Goal: Information Seeking & Learning: Learn about a topic

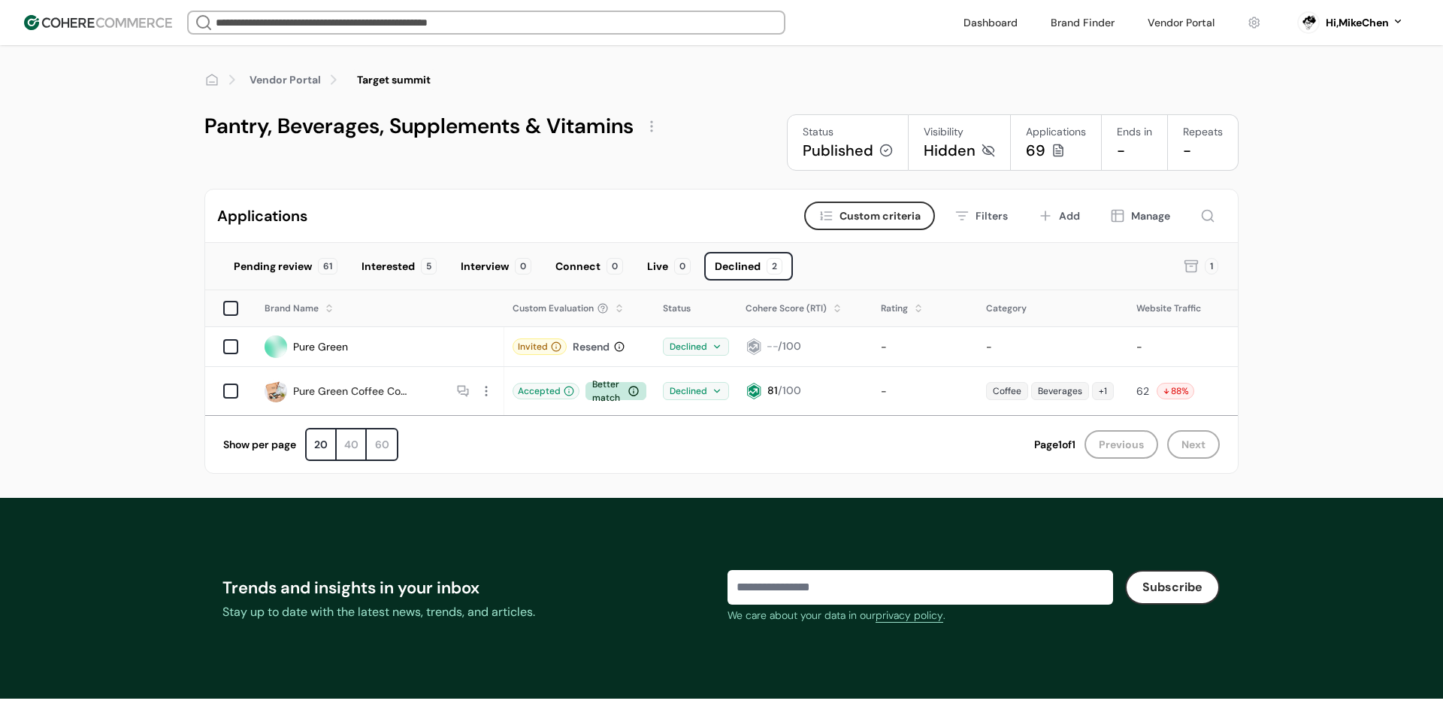
scroll to position [52, 0]
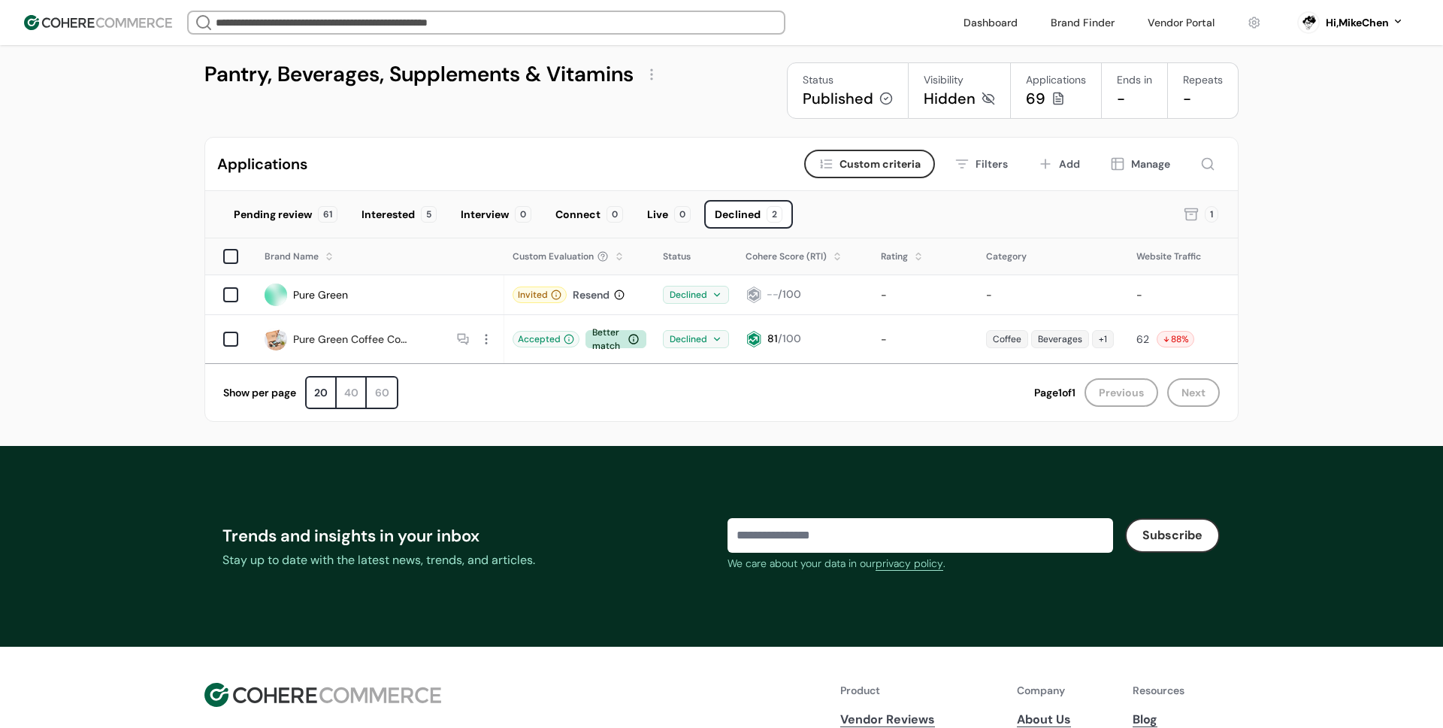
click at [574, 148] on div "Applications Criteria Custom criteria Filters Add Manage" at bounding box center [721, 164] width 1033 height 53
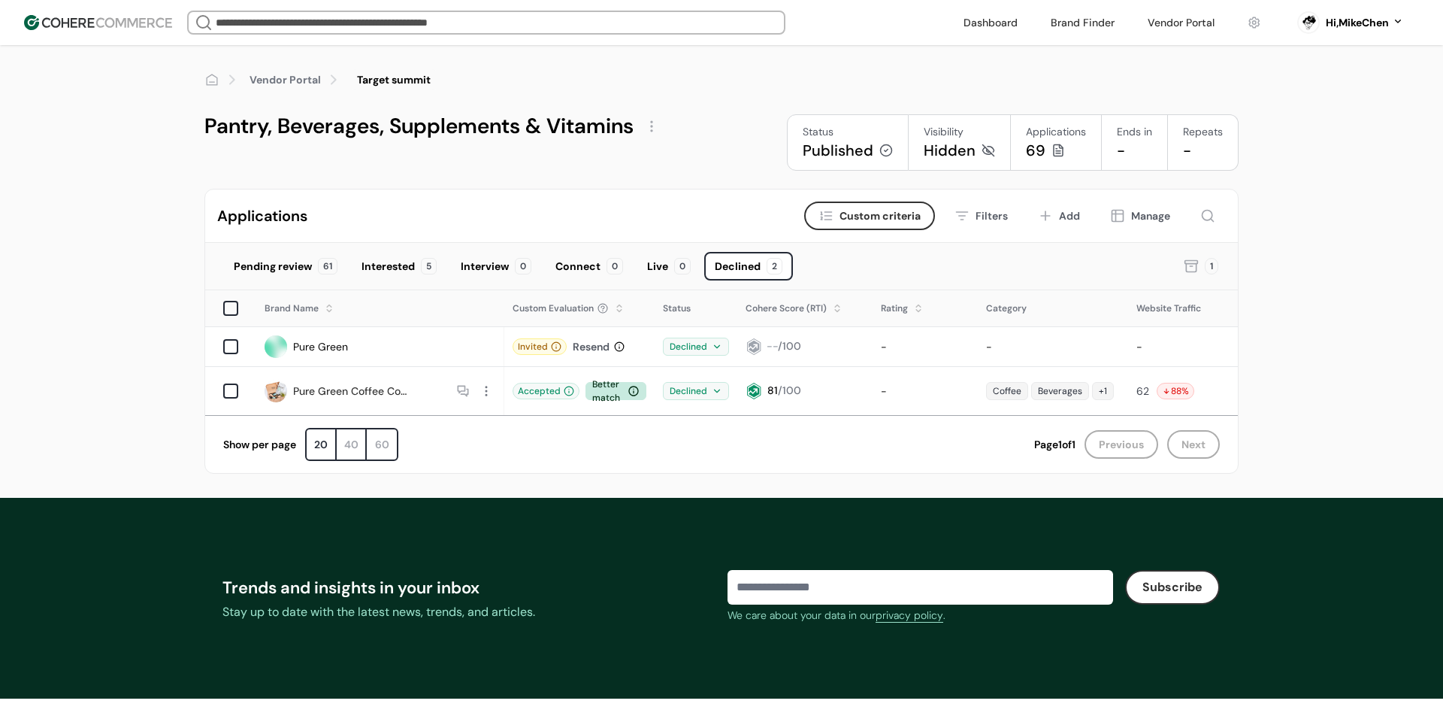
click at [907, 142] on div "Status Published" at bounding box center [848, 142] width 122 height 56
click at [987, 148] on icon at bounding box center [989, 151] width 14 height 14
click at [280, 271] on div "Pending review" at bounding box center [273, 267] width 78 height 16
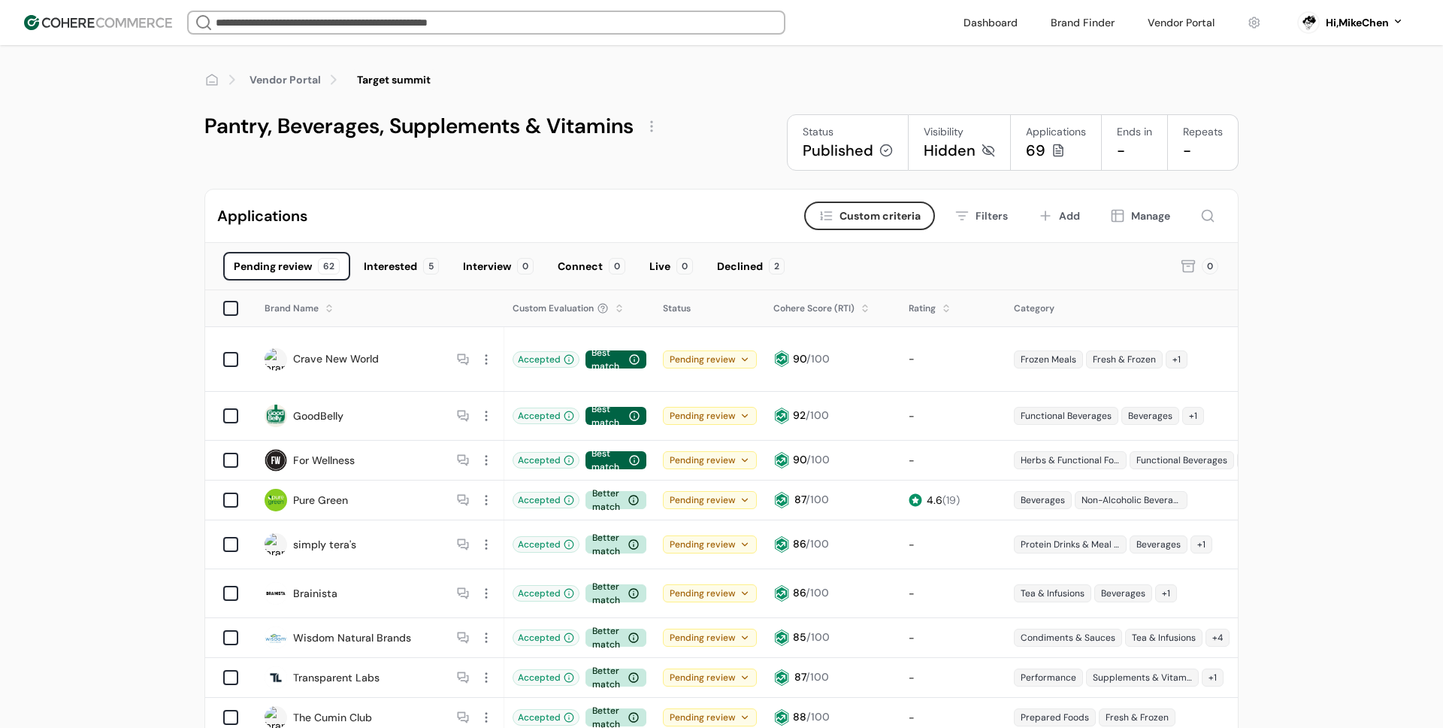
scroll to position [22, 0]
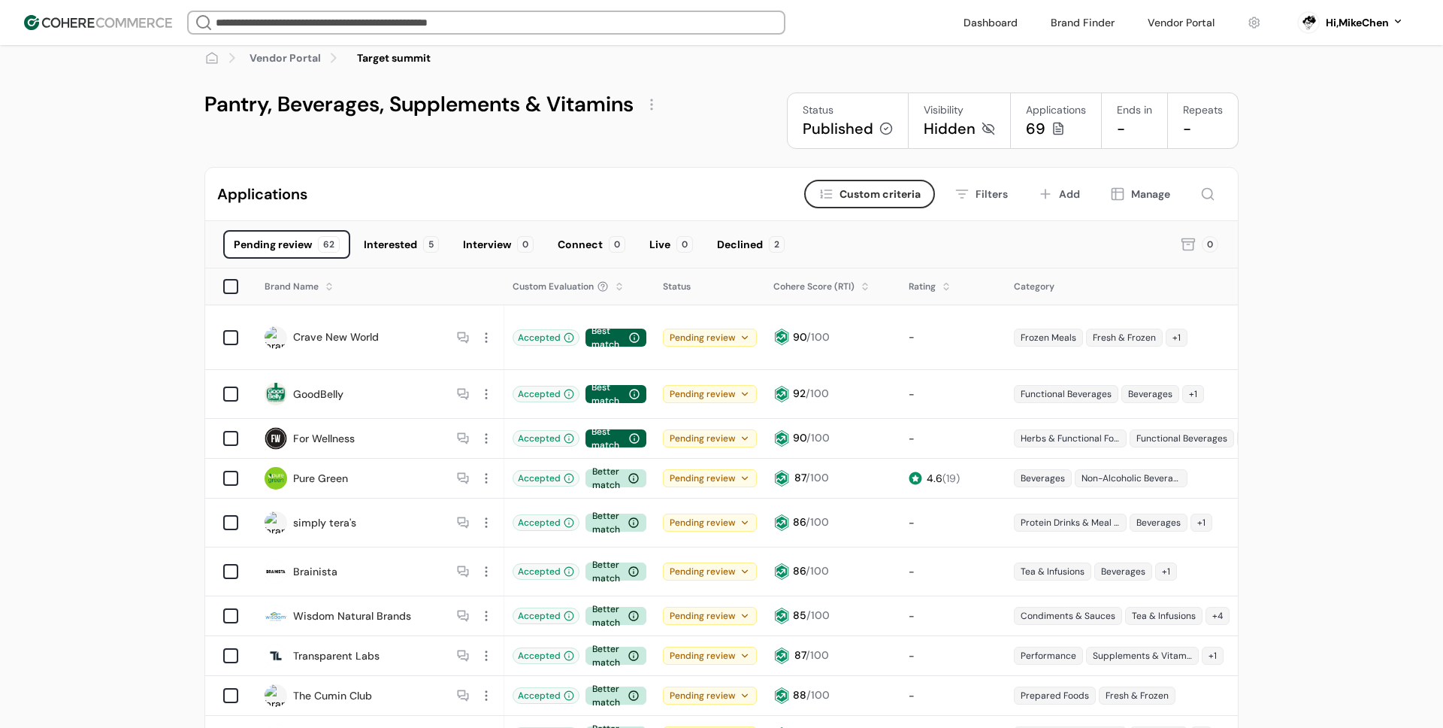
click at [295, 59] on link "Vendor Portal" at bounding box center [285, 58] width 71 height 16
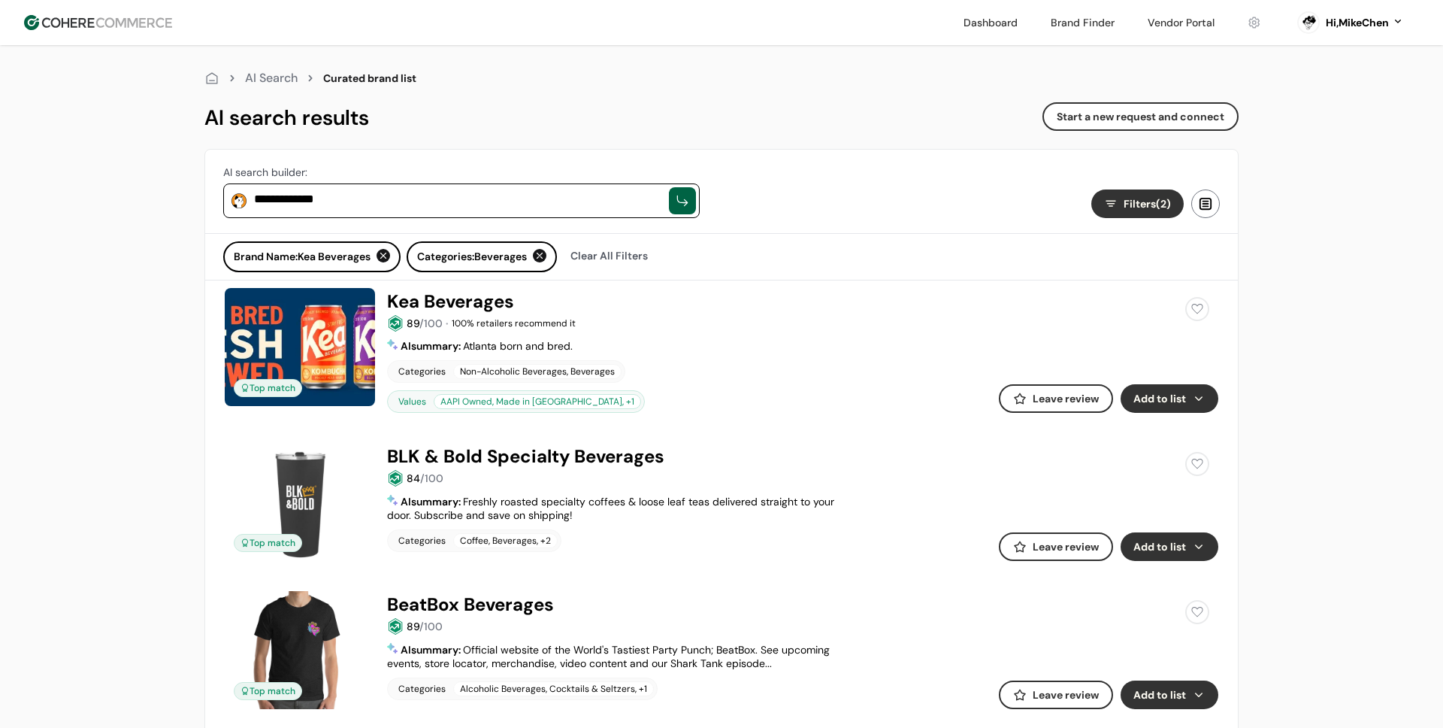
scroll to position [141, 0]
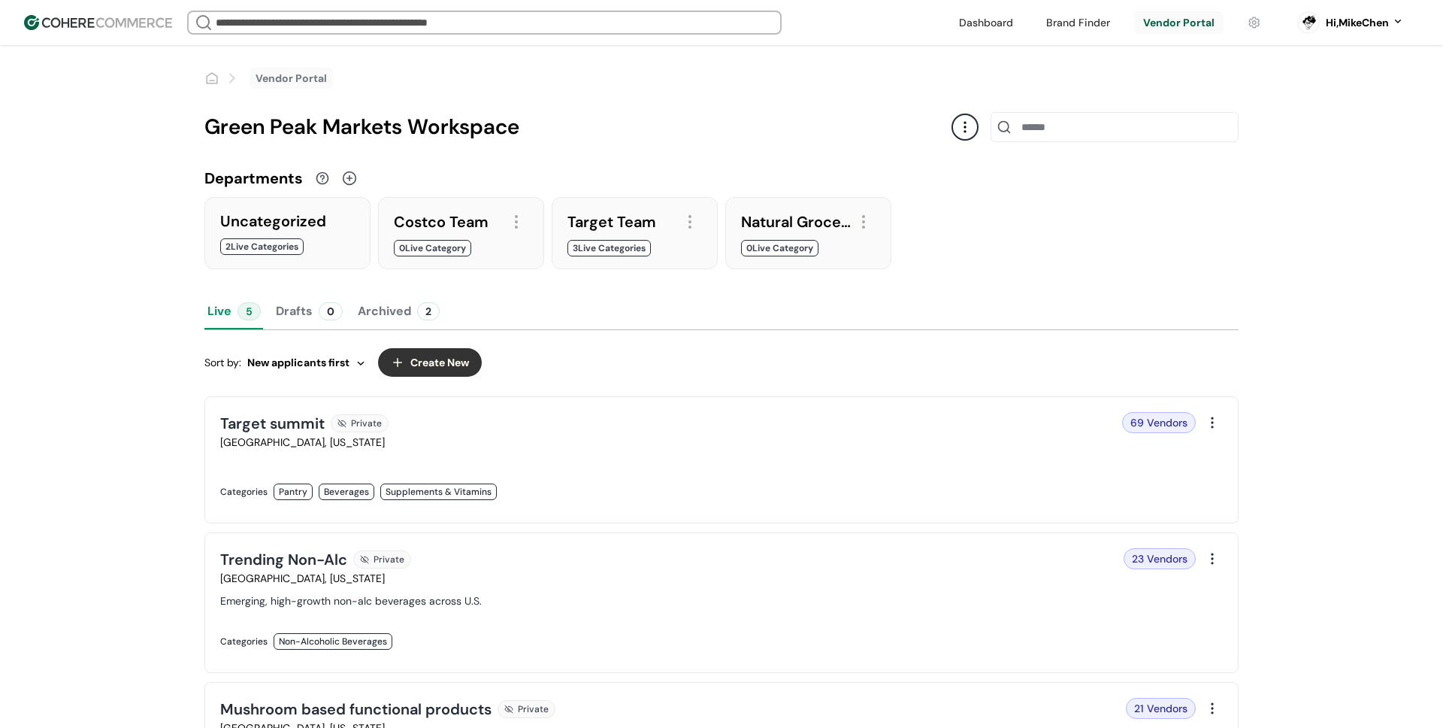
click at [300, 507] on link at bounding box center [466, 507] width 492 height 0
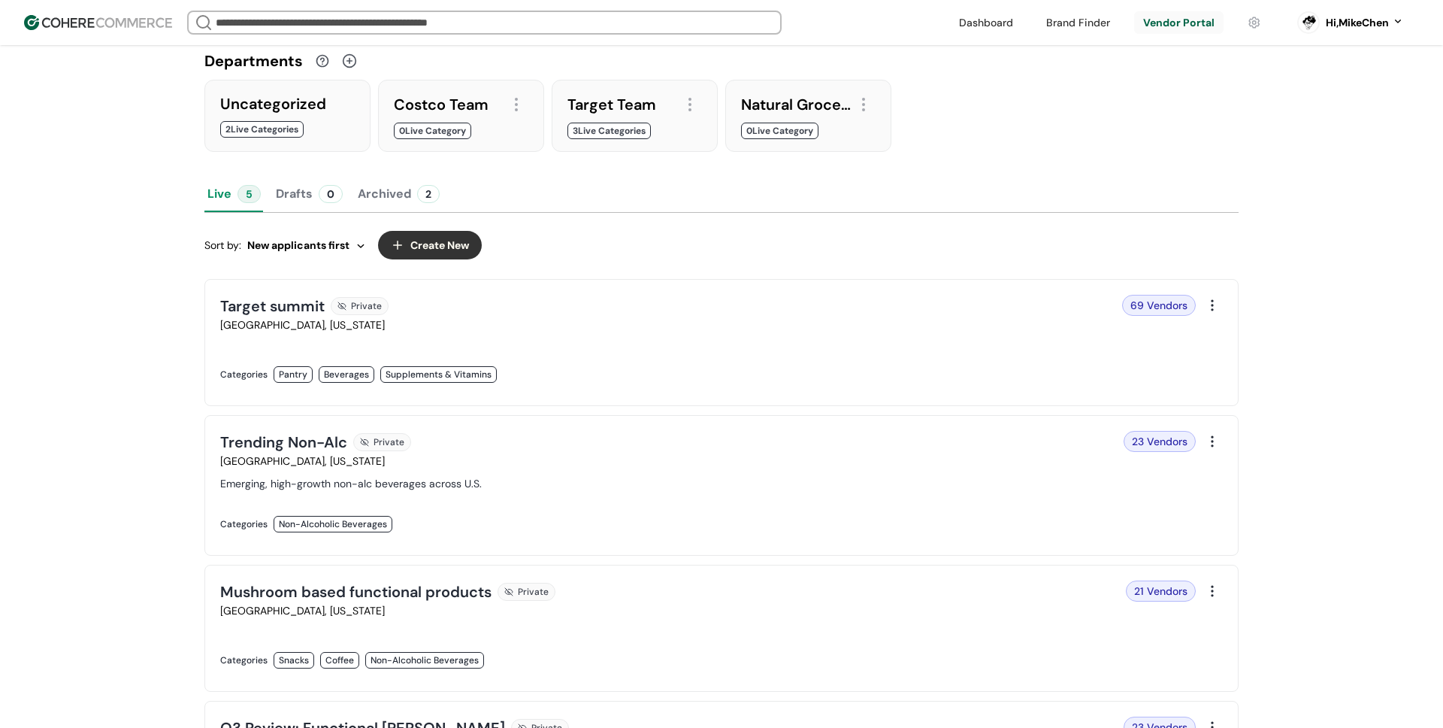
scroll to position [219, 0]
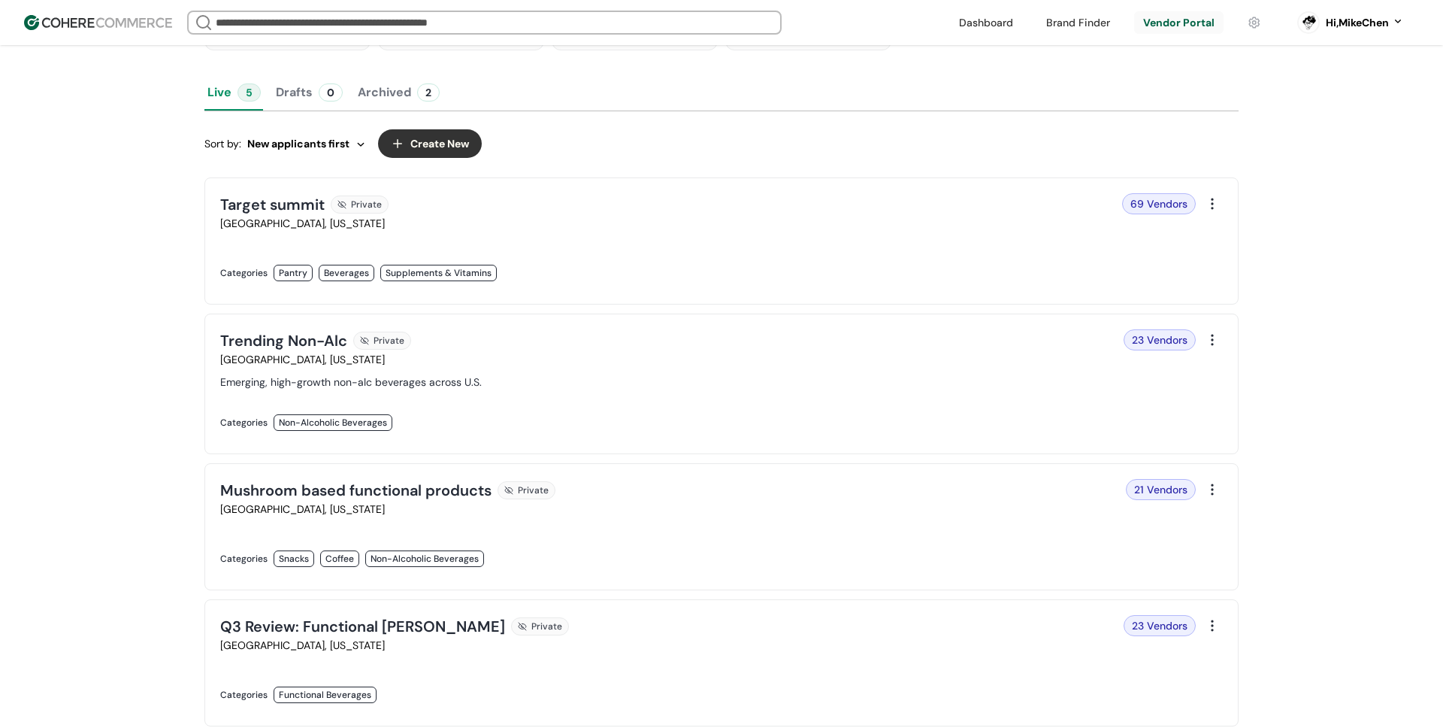
click at [307, 438] on link at bounding box center [466, 438] width 492 height 0
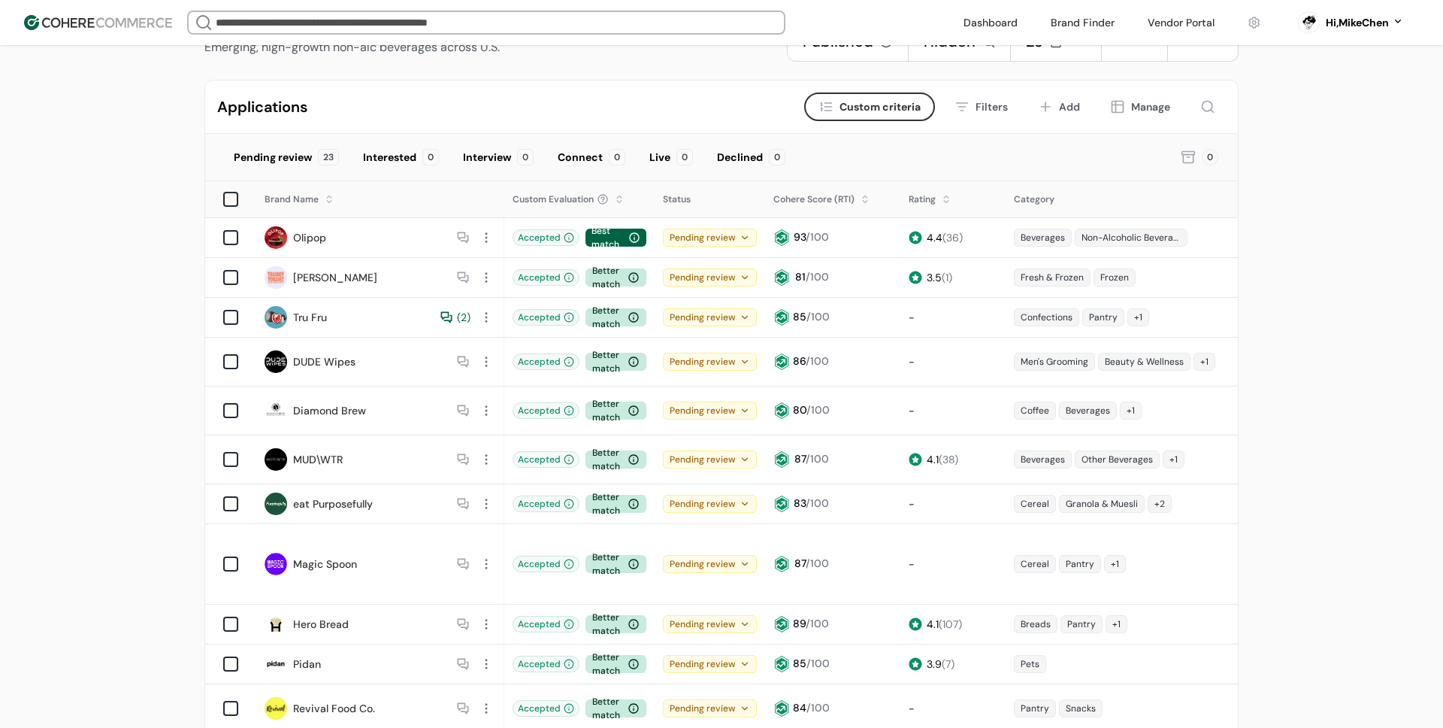
scroll to position [0, 267]
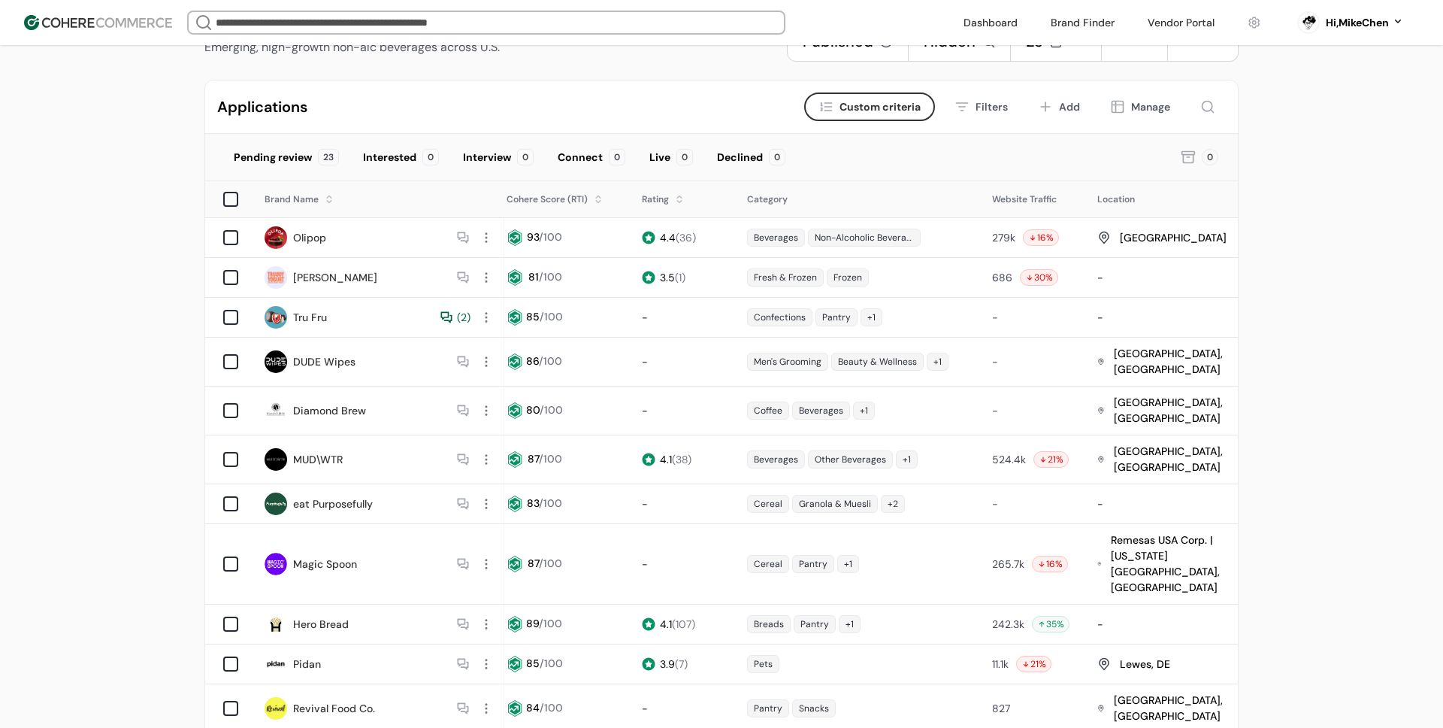
click at [1163, 108] on div "Manage" at bounding box center [1150, 107] width 39 height 16
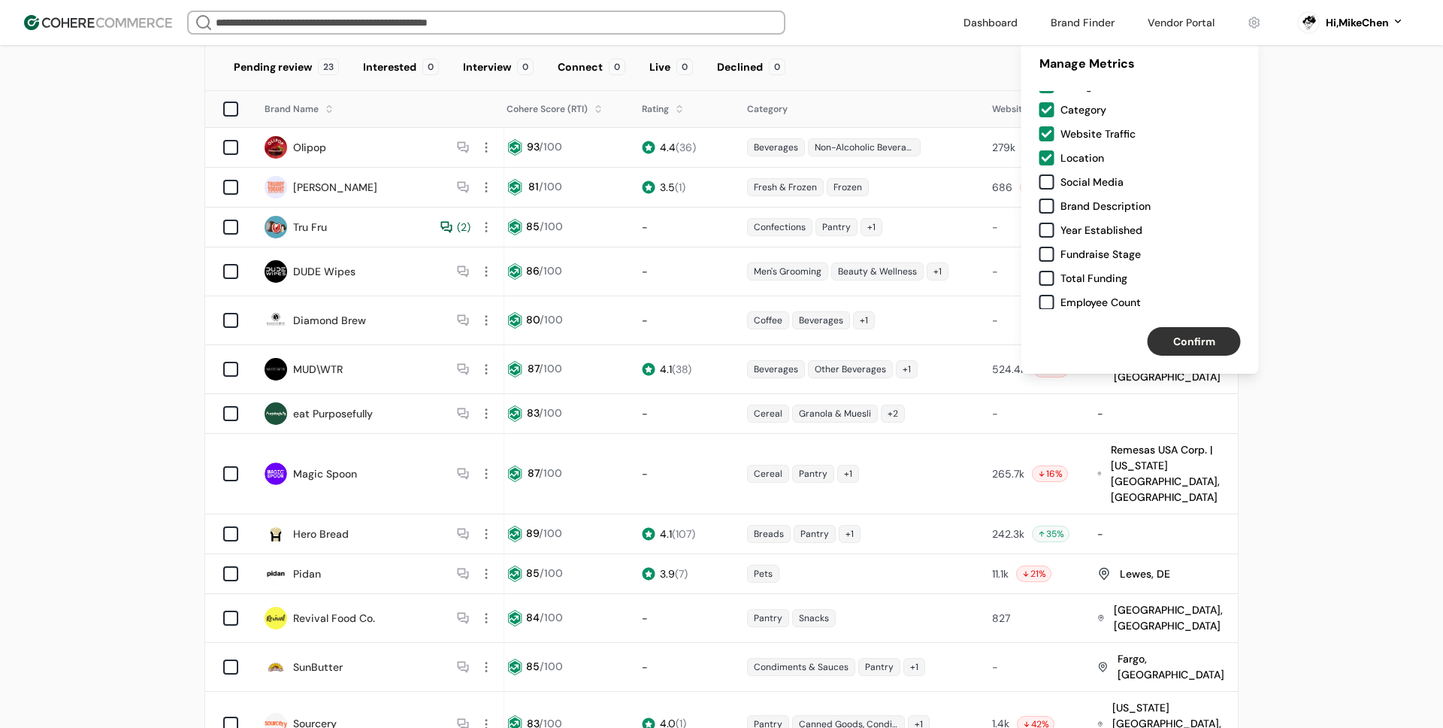
scroll to position [252, 0]
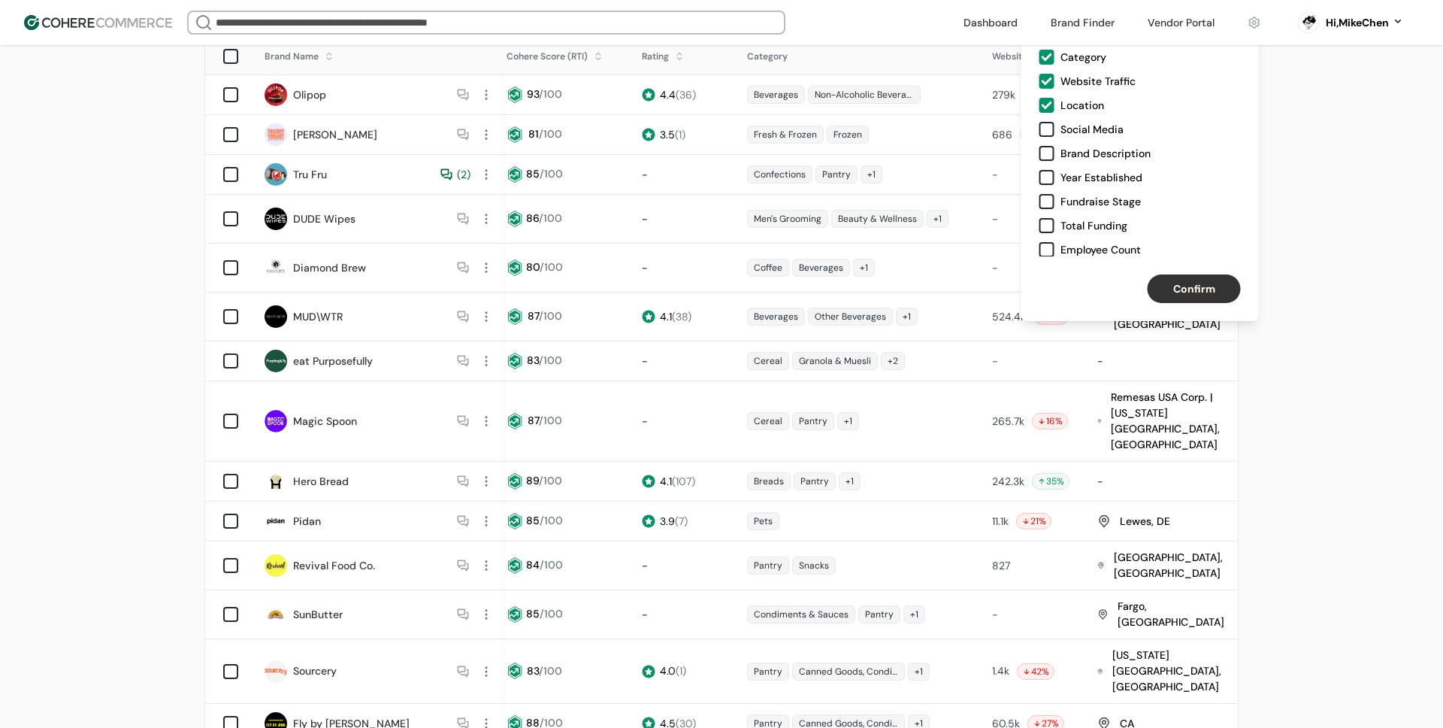
click at [1044, 239] on div "Status Rating Category Website Traffic Location Social Media Brand Description …" at bounding box center [1141, 147] width 238 height 218
click at [1049, 223] on div at bounding box center [1047, 225] width 15 height 15
click at [1049, 242] on div at bounding box center [1047, 249] width 15 height 15
click at [1048, 204] on div at bounding box center [1047, 201] width 15 height 15
click at [1048, 183] on div at bounding box center [1047, 177] width 15 height 15
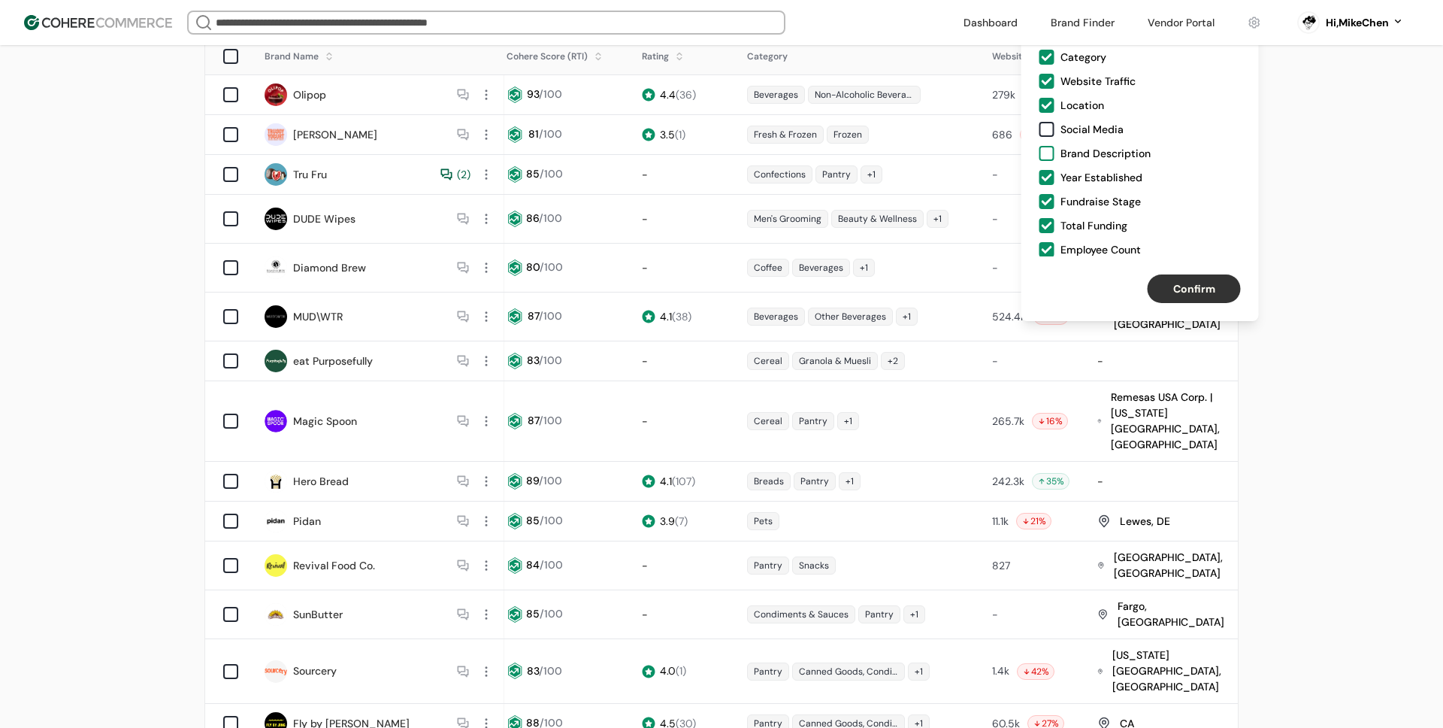
drag, startPoint x: 1048, startPoint y: 157, endPoint x: 1047, endPoint y: 146, distance: 11.3
click at [1048, 156] on div at bounding box center [1047, 153] width 15 height 15
click at [1047, 132] on div at bounding box center [1047, 129] width 15 height 15
drag, startPoint x: 1170, startPoint y: 306, endPoint x: 1168, endPoint y: 298, distance: 7.7
click at [1169, 306] on div "Confirm" at bounding box center [1141, 288] width 238 height 65
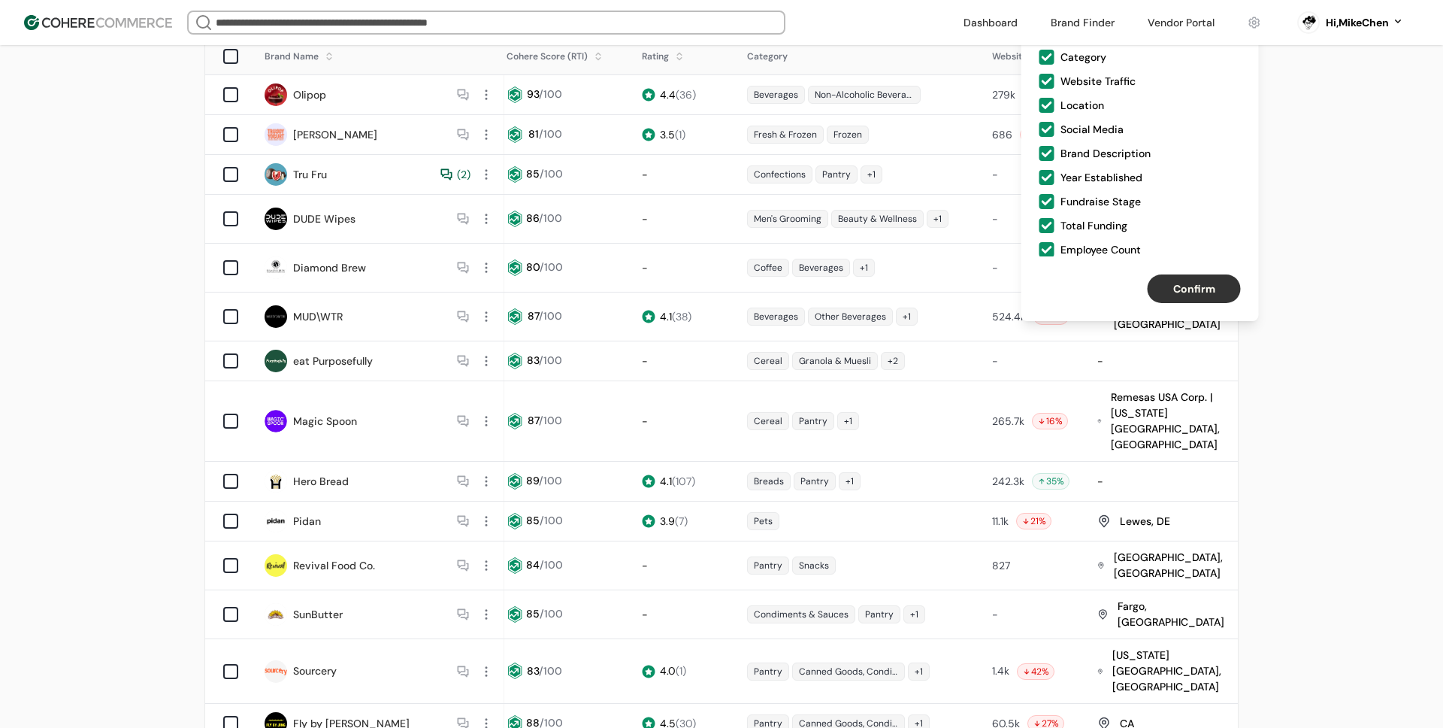
click at [1169, 296] on button "Confirm" at bounding box center [1194, 288] width 93 height 29
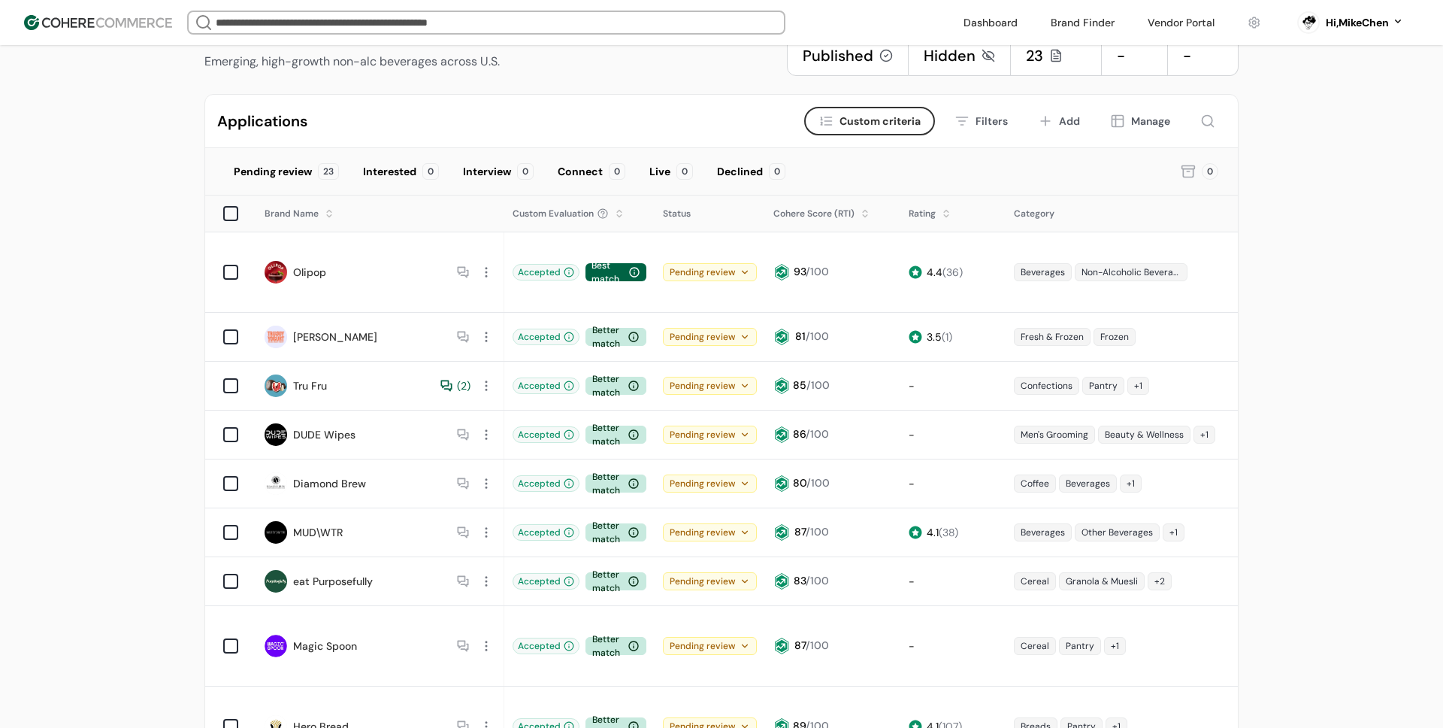
scroll to position [0, 0]
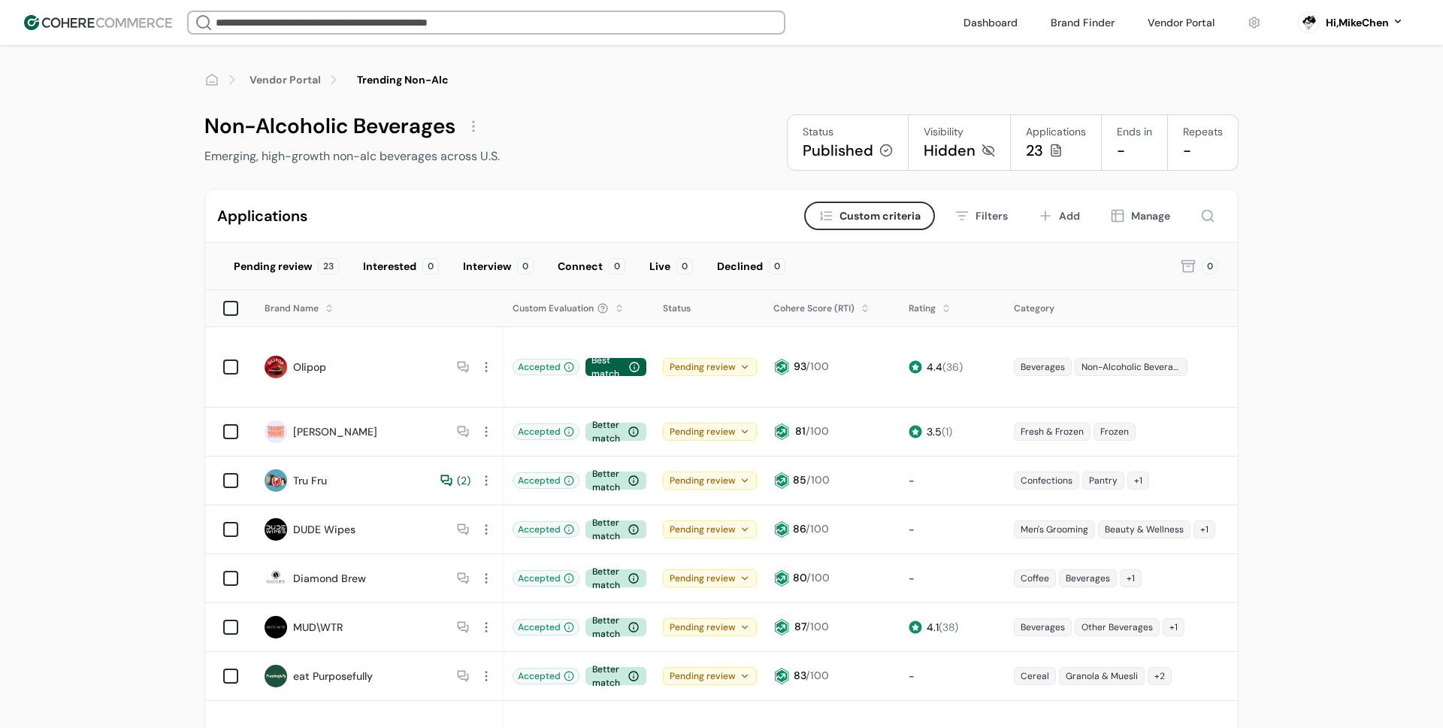
click at [1197, 256] on div "0" at bounding box center [1200, 266] width 41 height 29
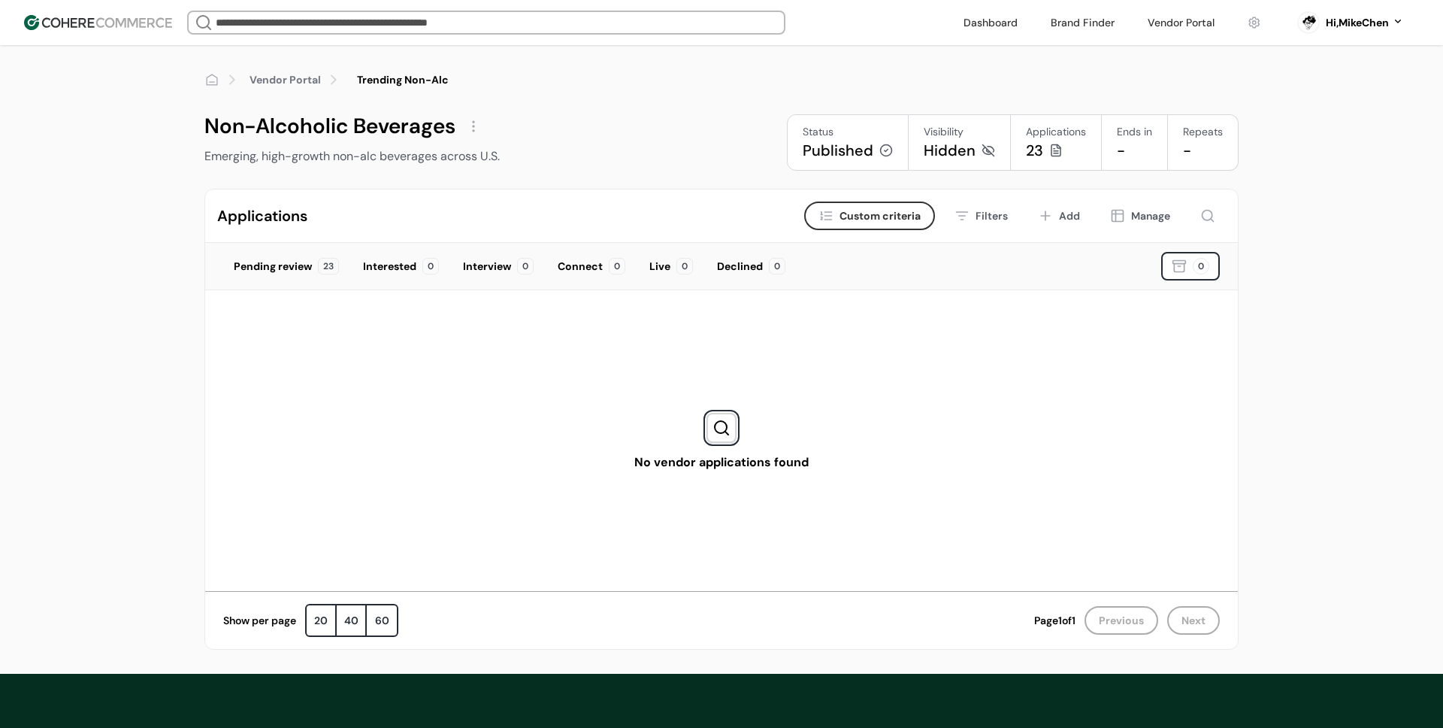
click at [1195, 264] on div "0" at bounding box center [1201, 266] width 17 height 17
click at [747, 275] on div "Declined 0" at bounding box center [751, 266] width 89 height 29
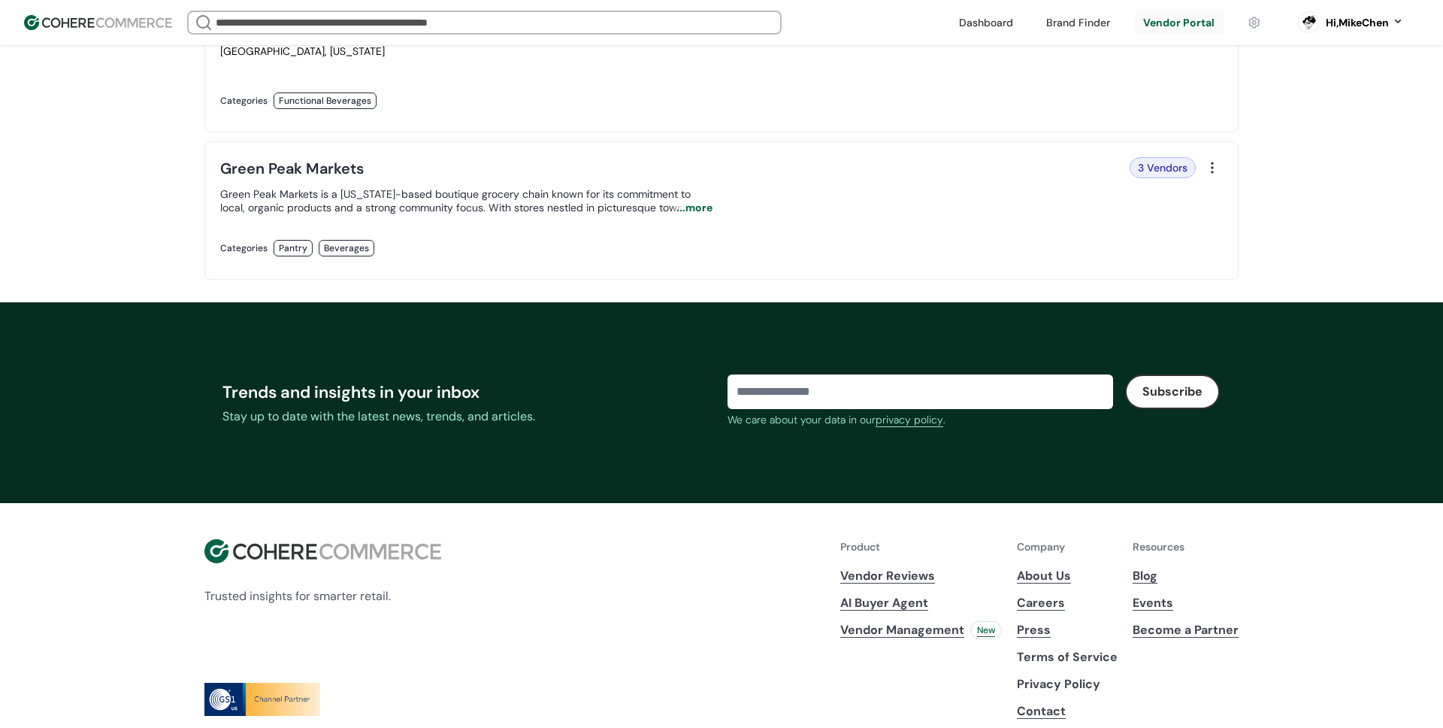
scroll to position [717, 0]
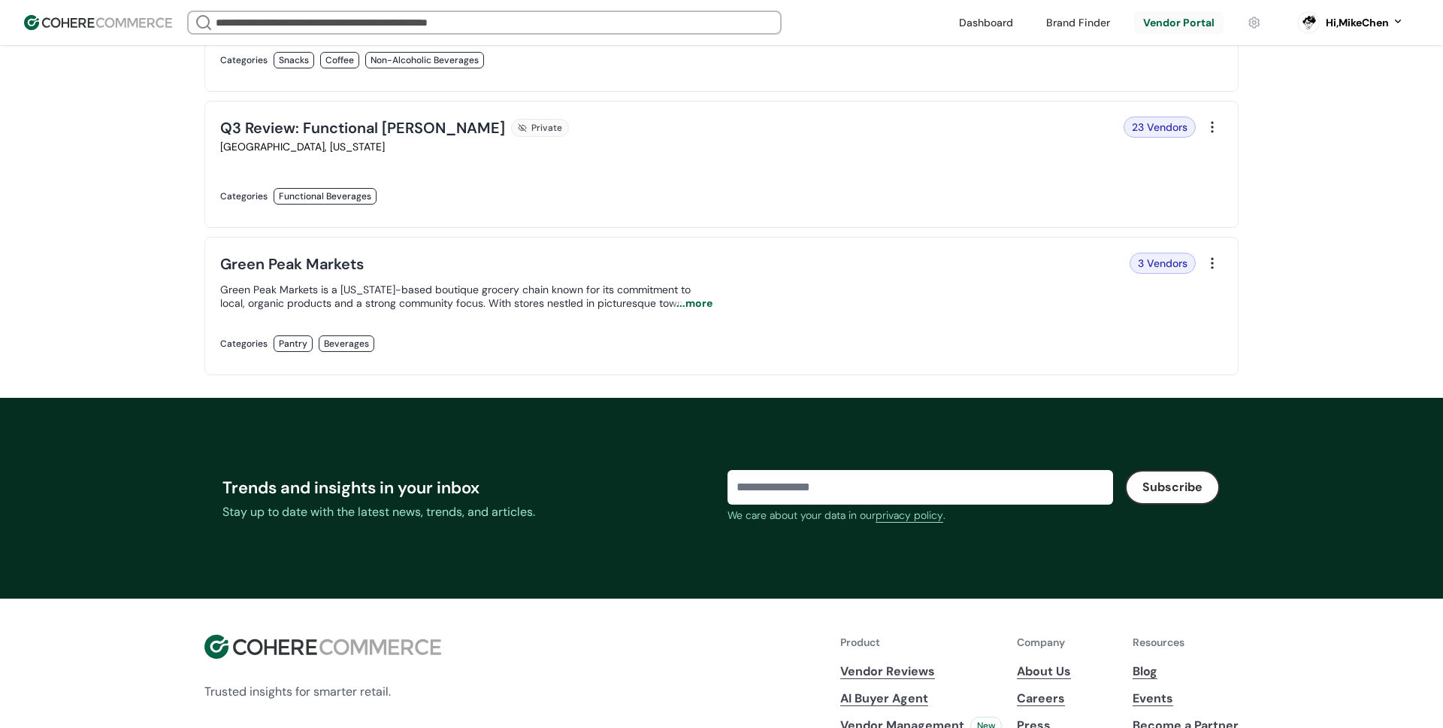
click at [306, 359] on link at bounding box center [466, 359] width 492 height 0
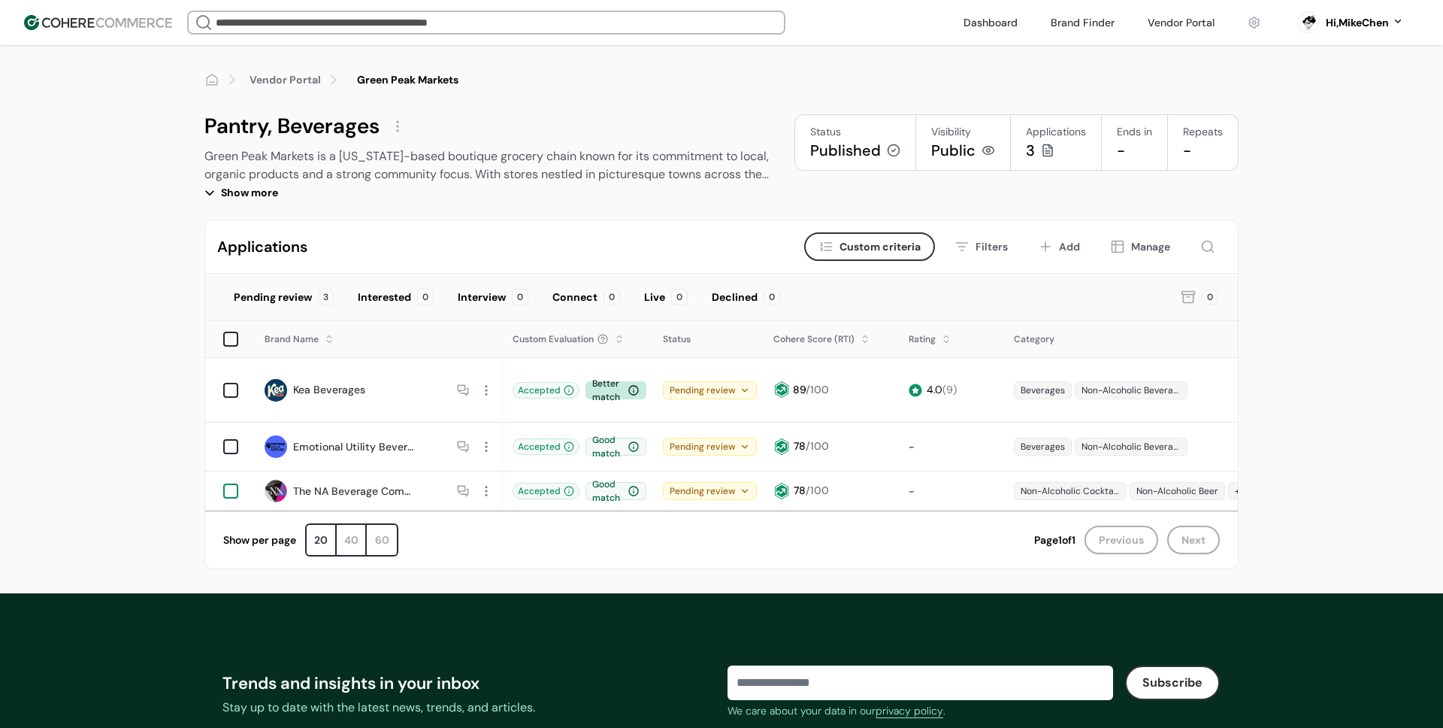
click at [232, 483] on div at bounding box center [230, 490] width 15 height 15
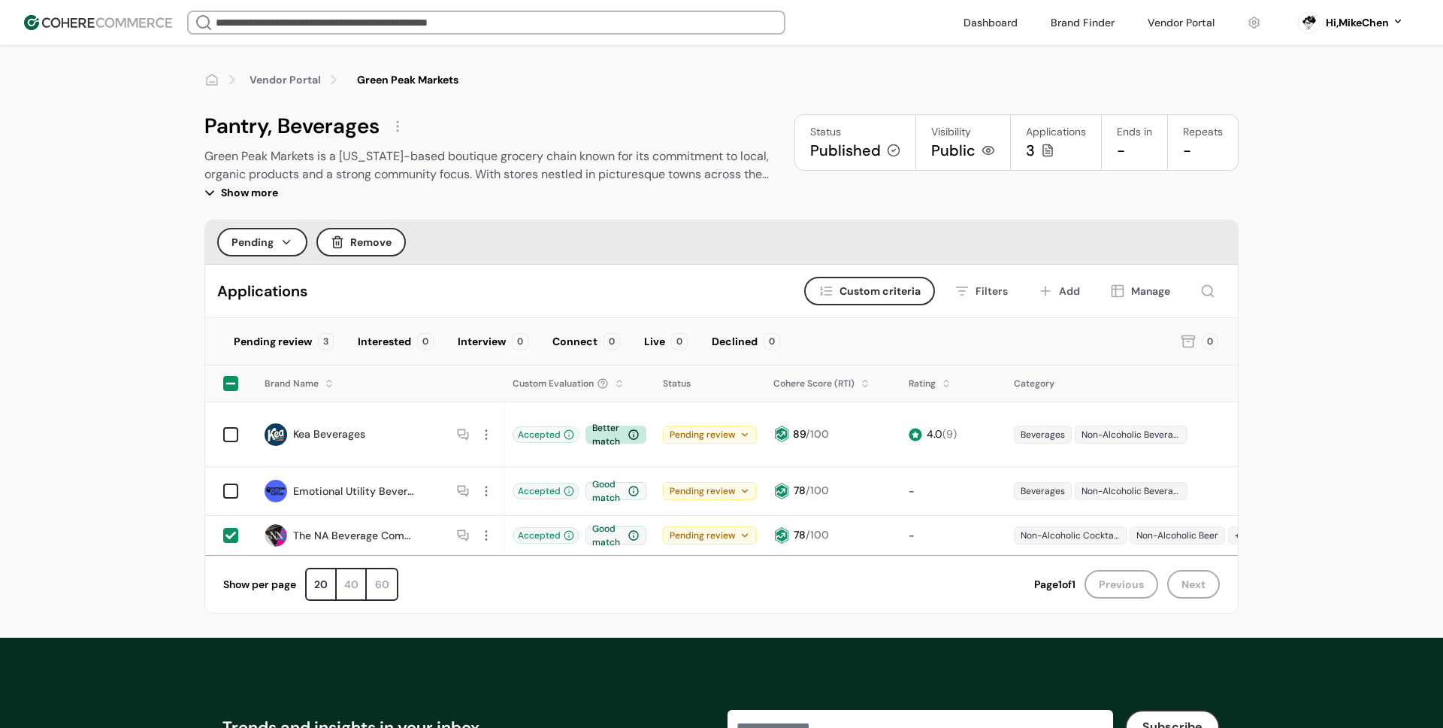
click at [1191, 339] on icon at bounding box center [1188, 341] width 15 height 15
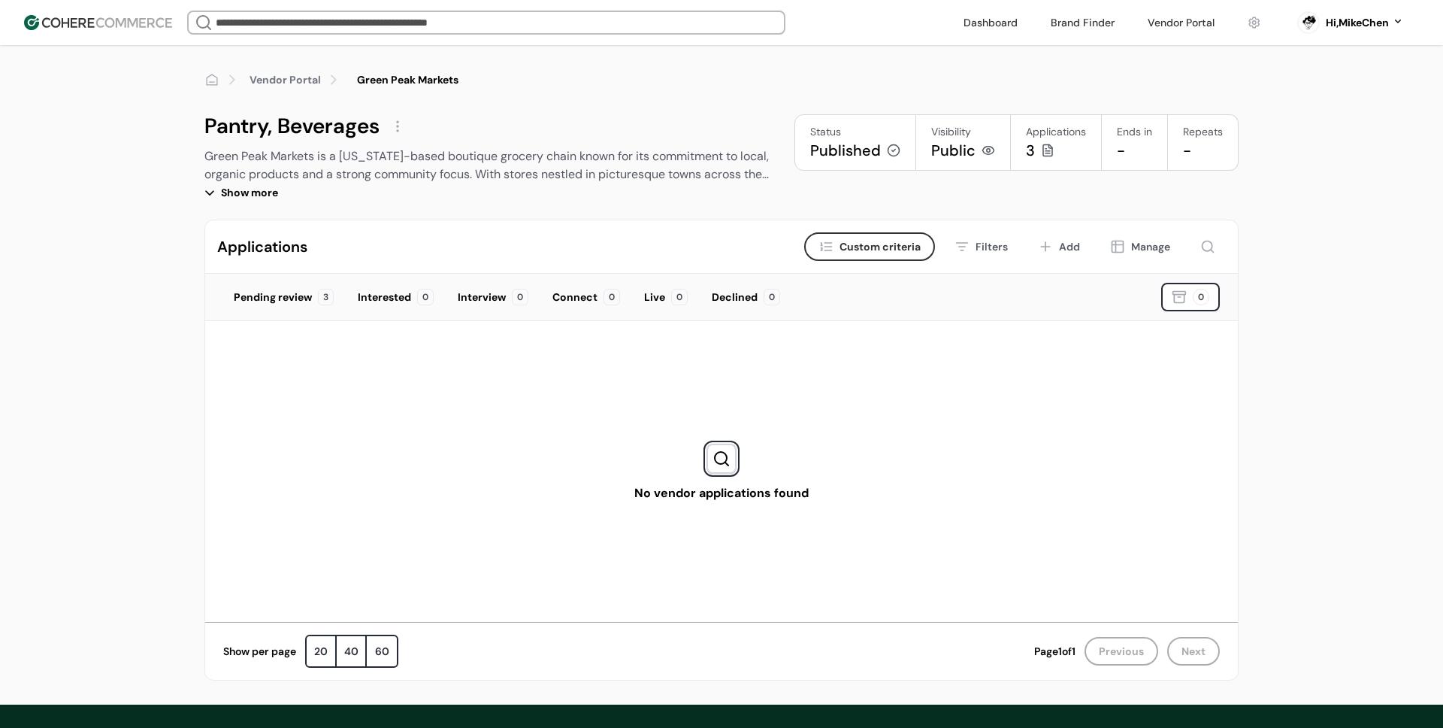
click at [246, 290] on div "Pending review" at bounding box center [273, 297] width 78 height 16
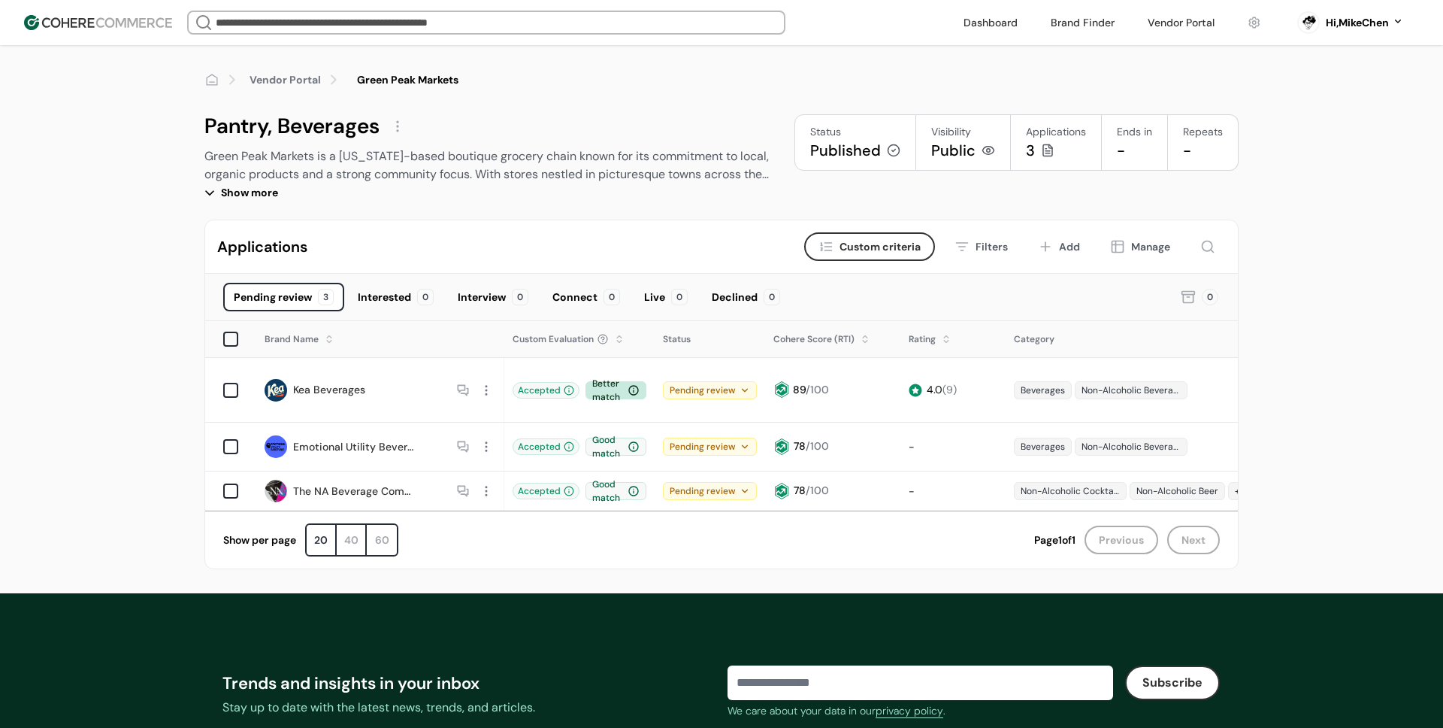
click at [490, 481] on div at bounding box center [487, 491] width 20 height 20
click at [671, 527] on div "Show per page 20 40 60 Page 1 of 1 Previous Next Page 1 of 1" at bounding box center [721, 539] width 1033 height 58
click at [489, 481] on div at bounding box center [487, 491] width 20 height 20
click at [575, 542] on div "Remove brand" at bounding box center [541, 551] width 123 height 30
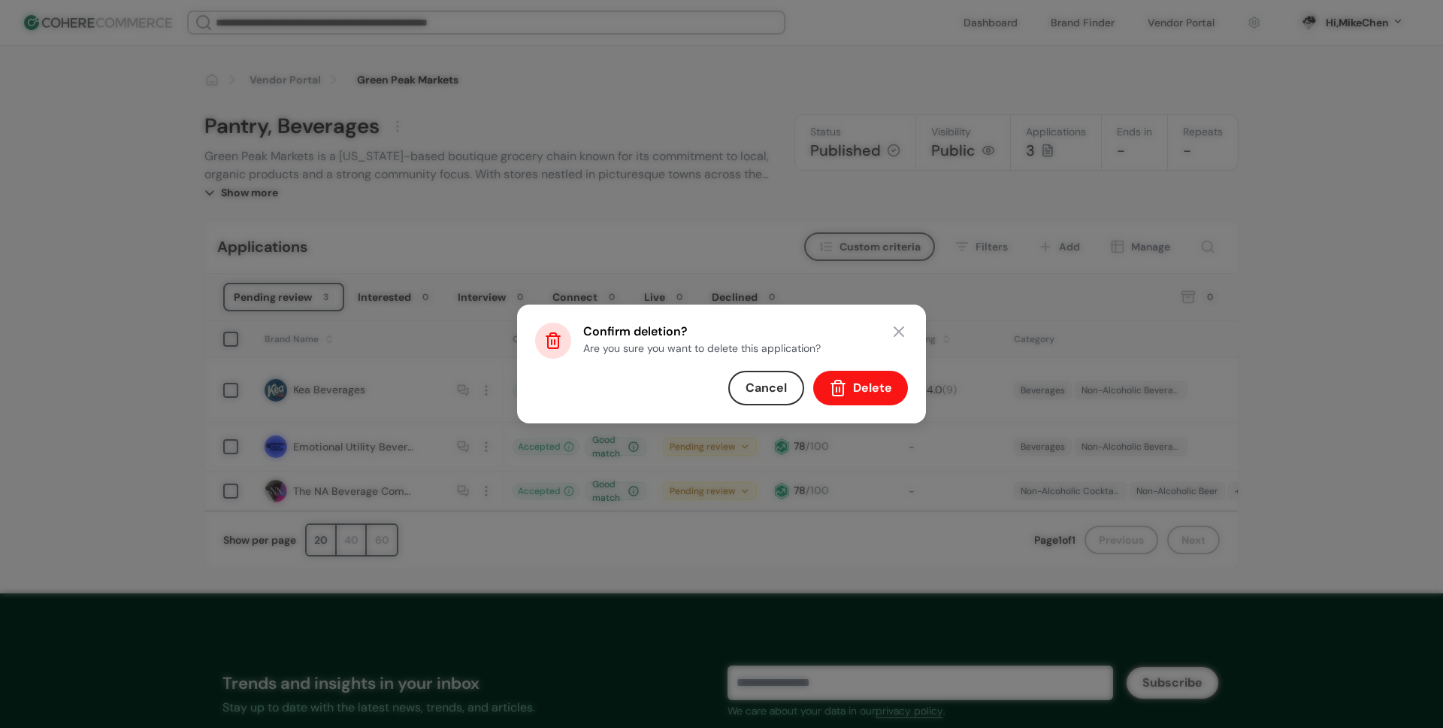
click at [861, 398] on button "Delete" at bounding box center [860, 388] width 95 height 35
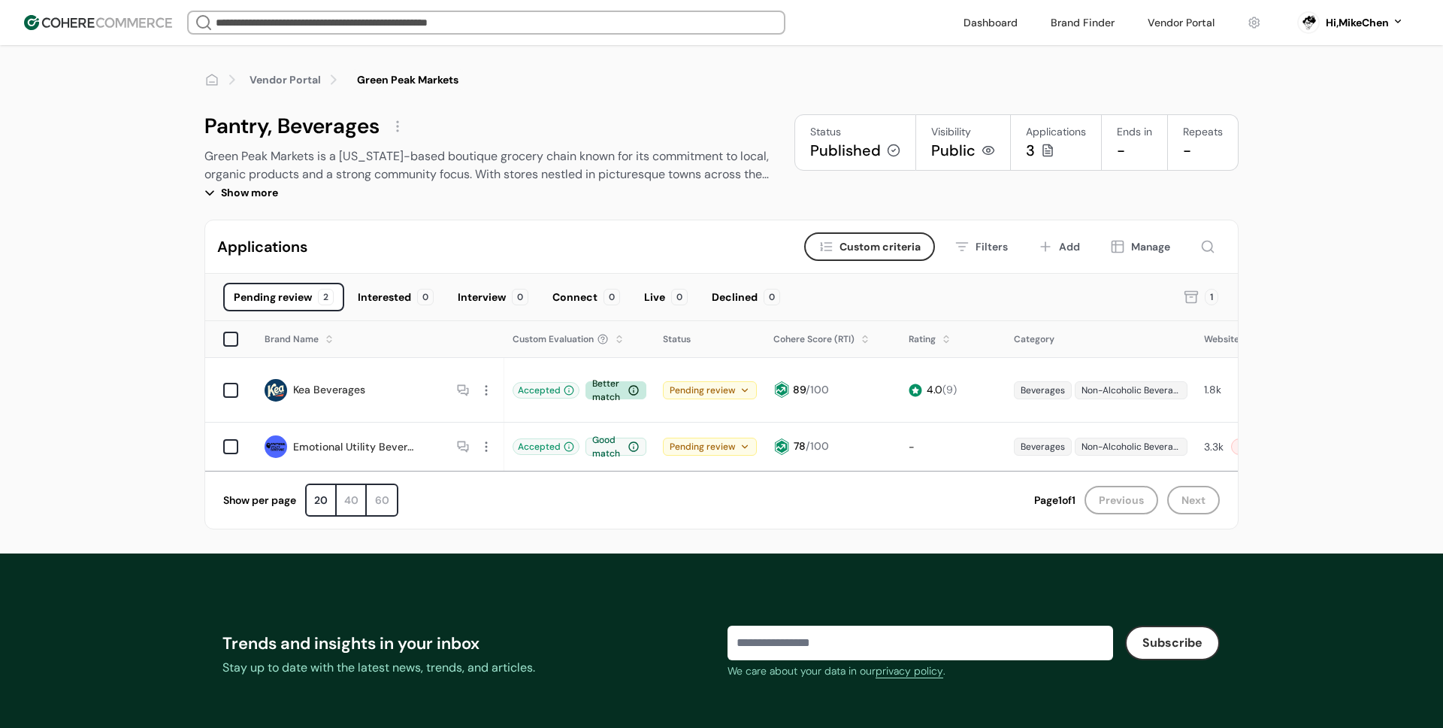
click at [1186, 300] on icon at bounding box center [1191, 299] width 10 height 8
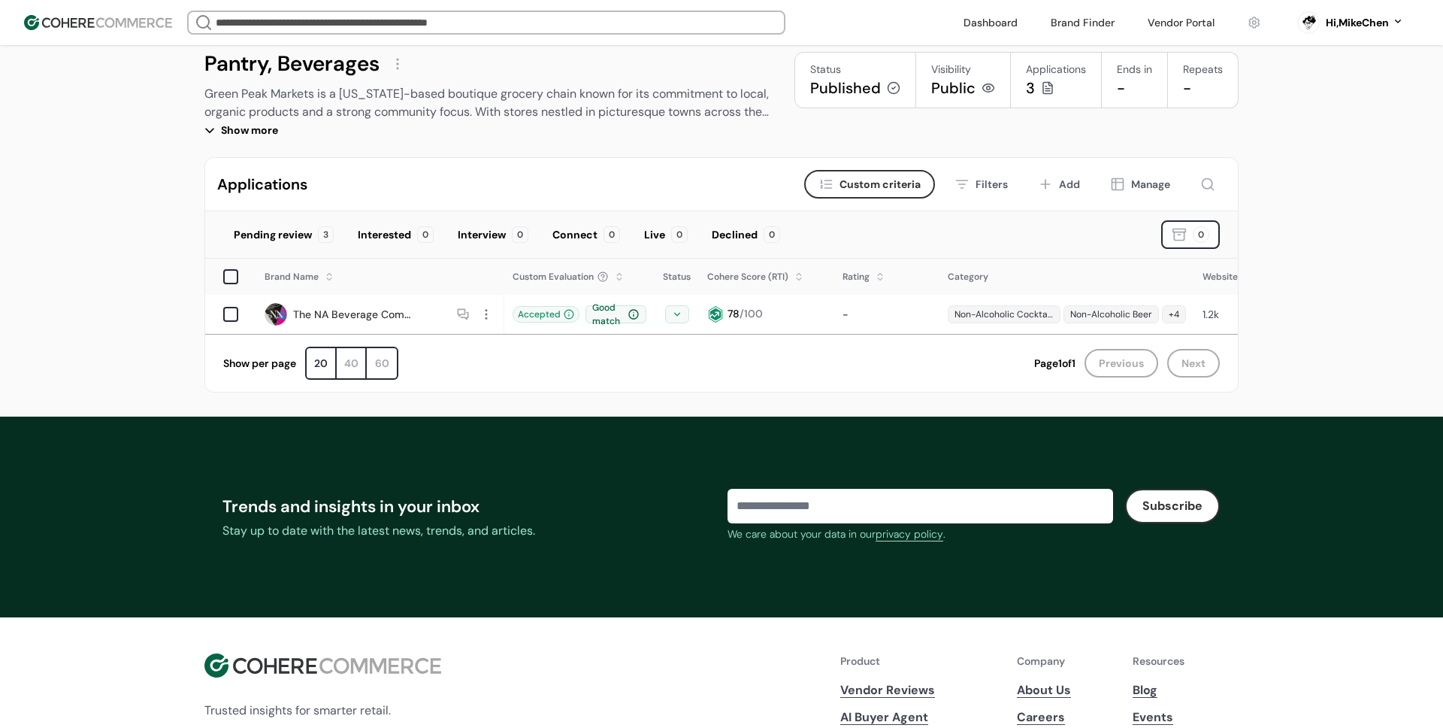
scroll to position [98, 0]
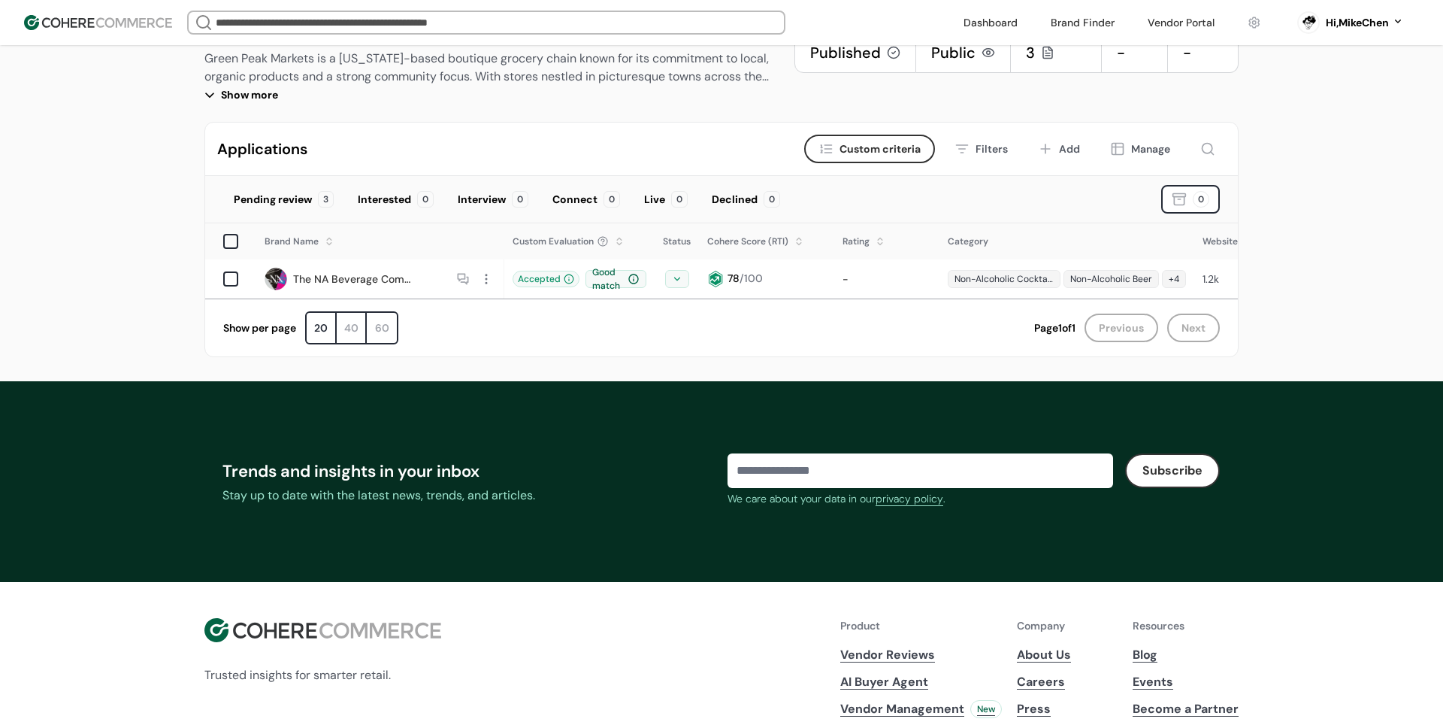
click at [360, 276] on link "The NA Beverage Company" at bounding box center [353, 279] width 120 height 16
click at [280, 195] on div "Pending review" at bounding box center [273, 200] width 78 height 16
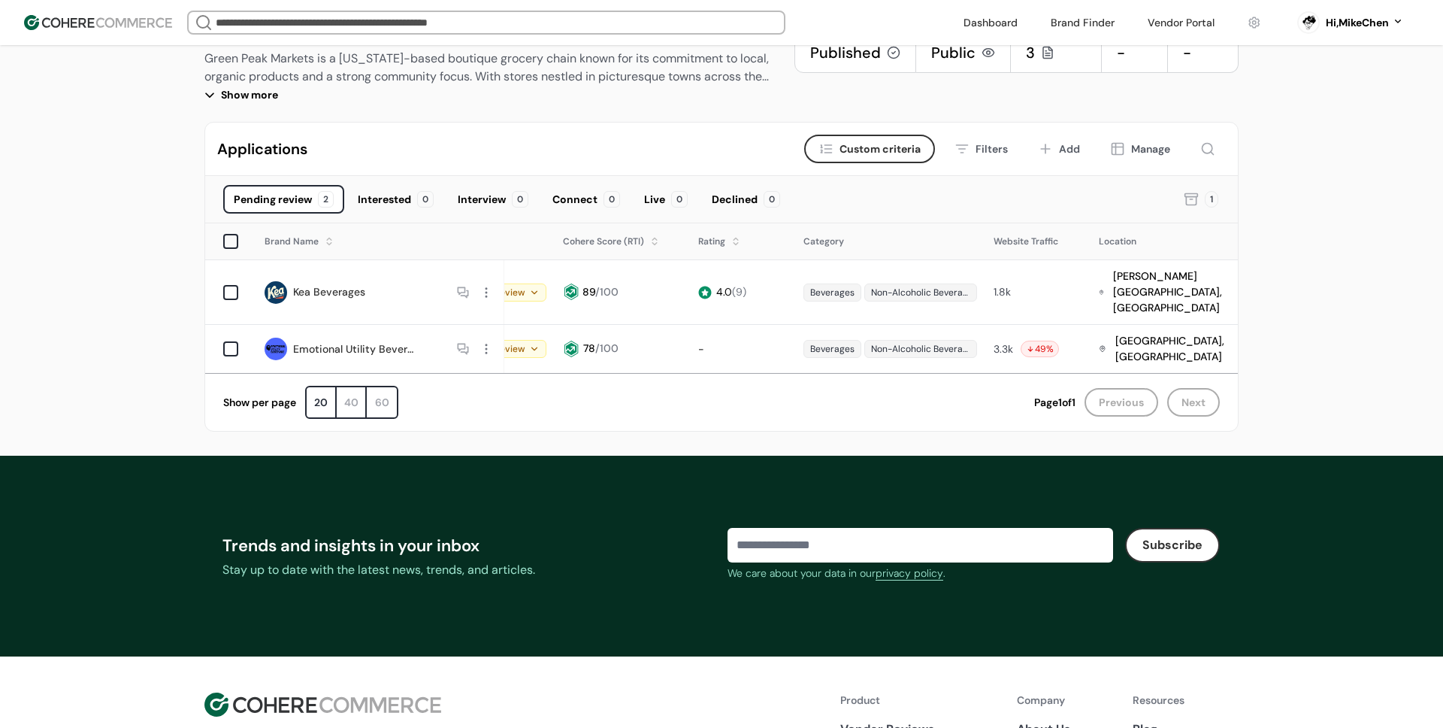
scroll to position [0, 0]
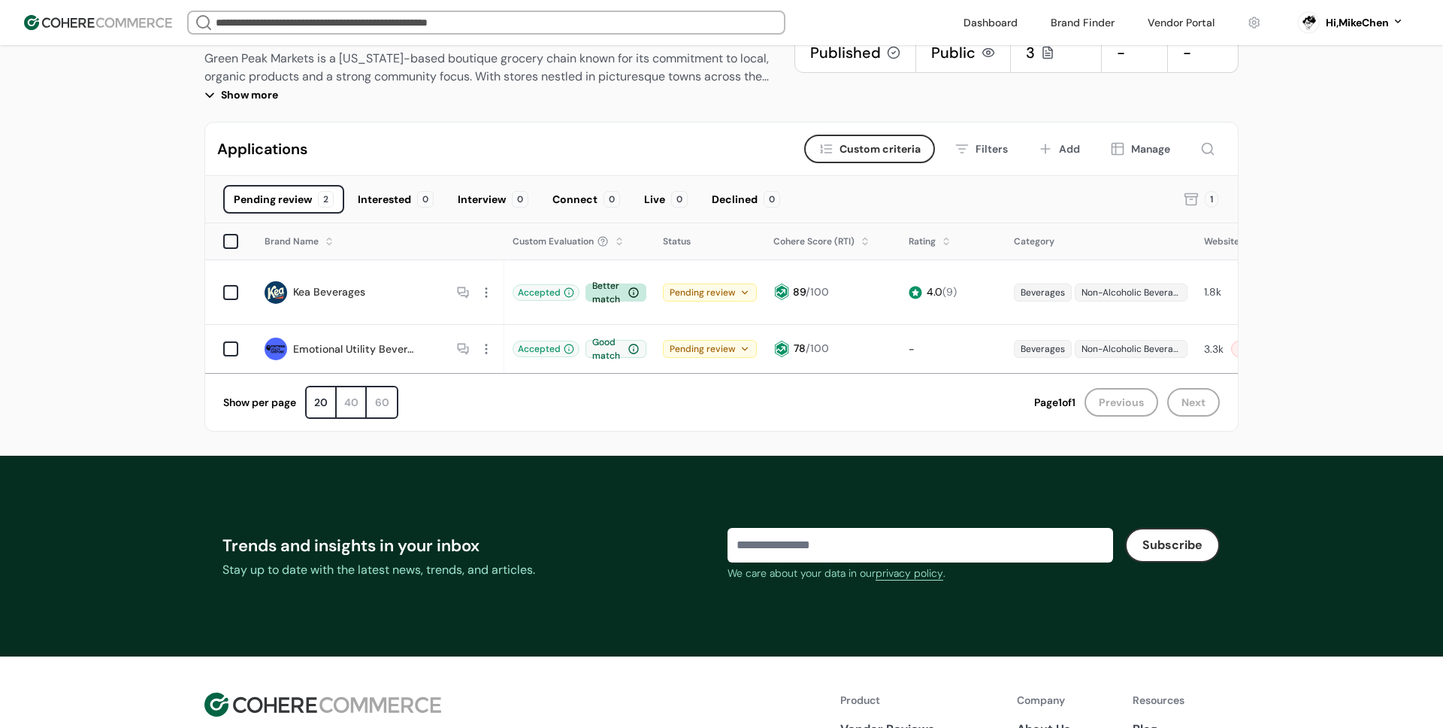
click at [338, 284] on link "Kea Beverages" at bounding box center [329, 292] width 72 height 16
click at [143, 20] on img at bounding box center [98, 22] width 148 height 15
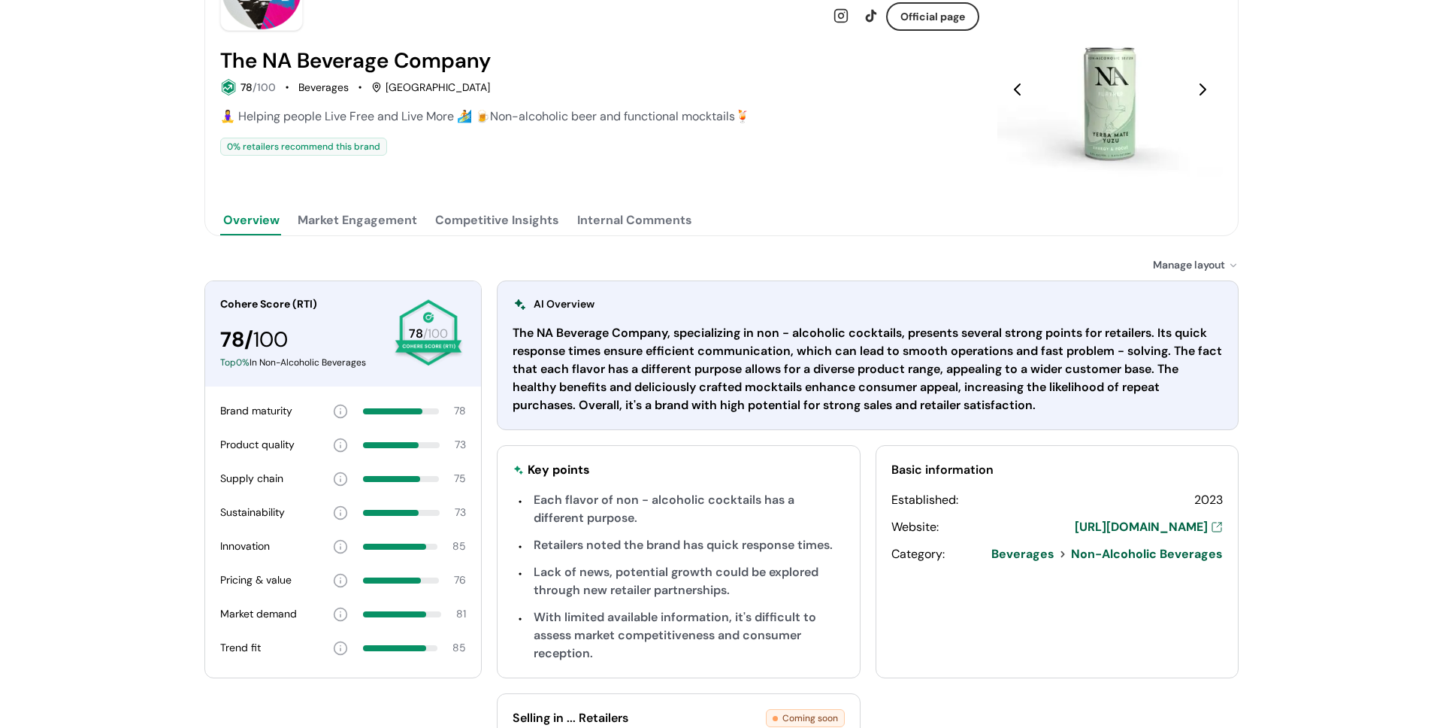
scroll to position [313, 0]
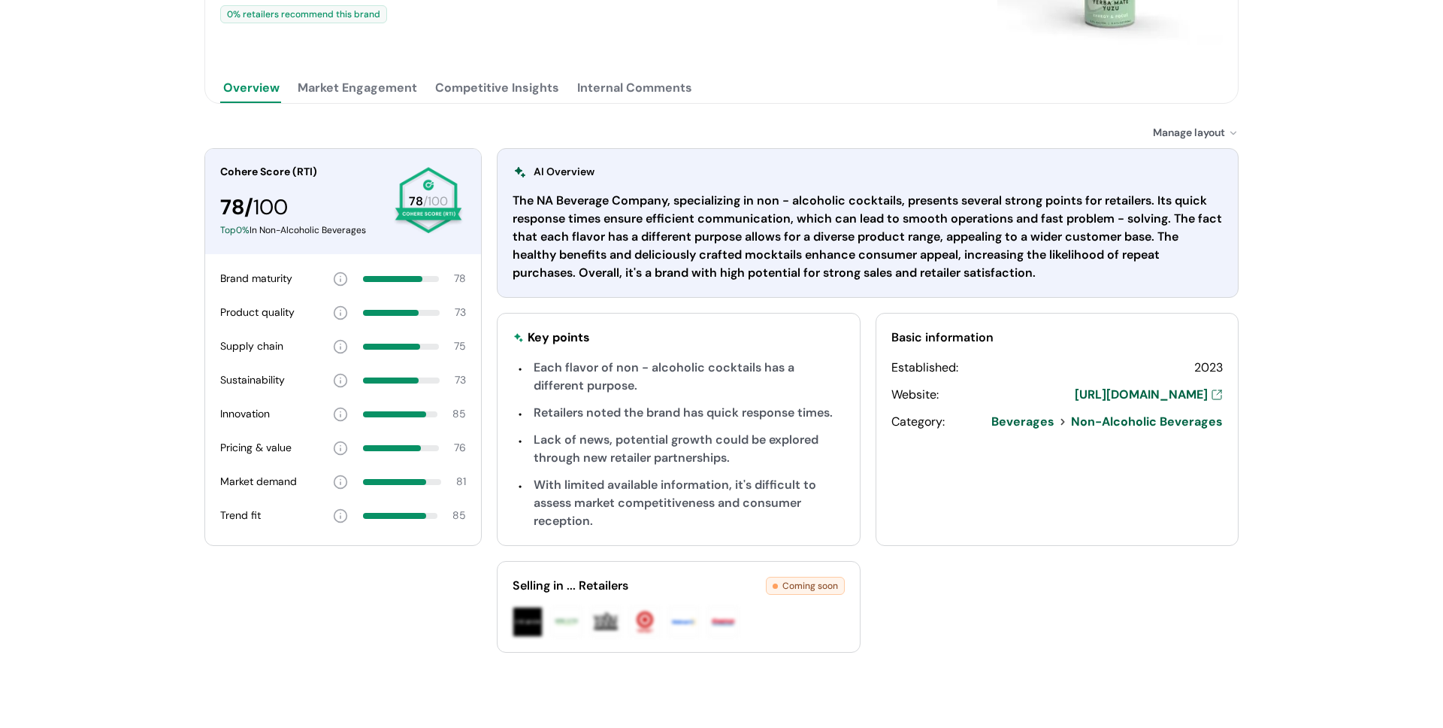
click at [361, 90] on button "Market Engagement" at bounding box center [358, 88] width 126 height 30
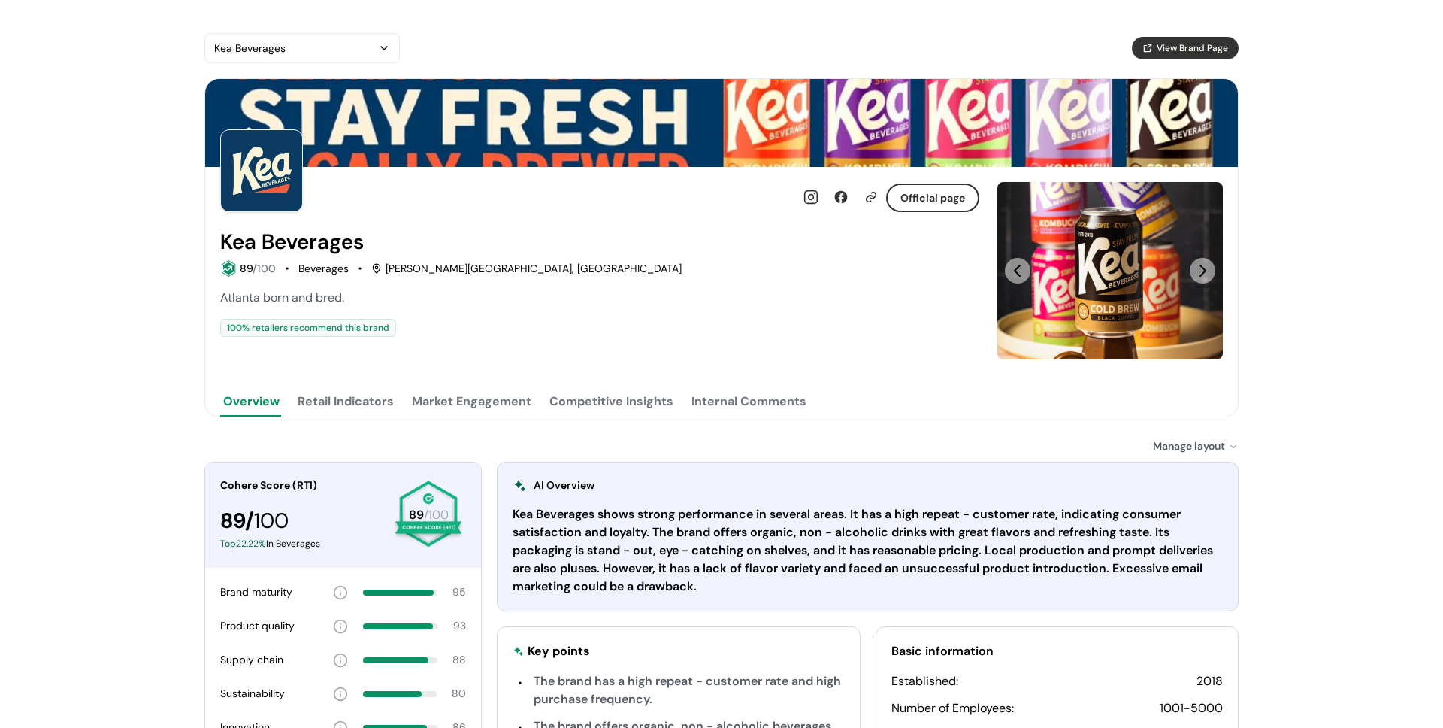
scroll to position [223, 0]
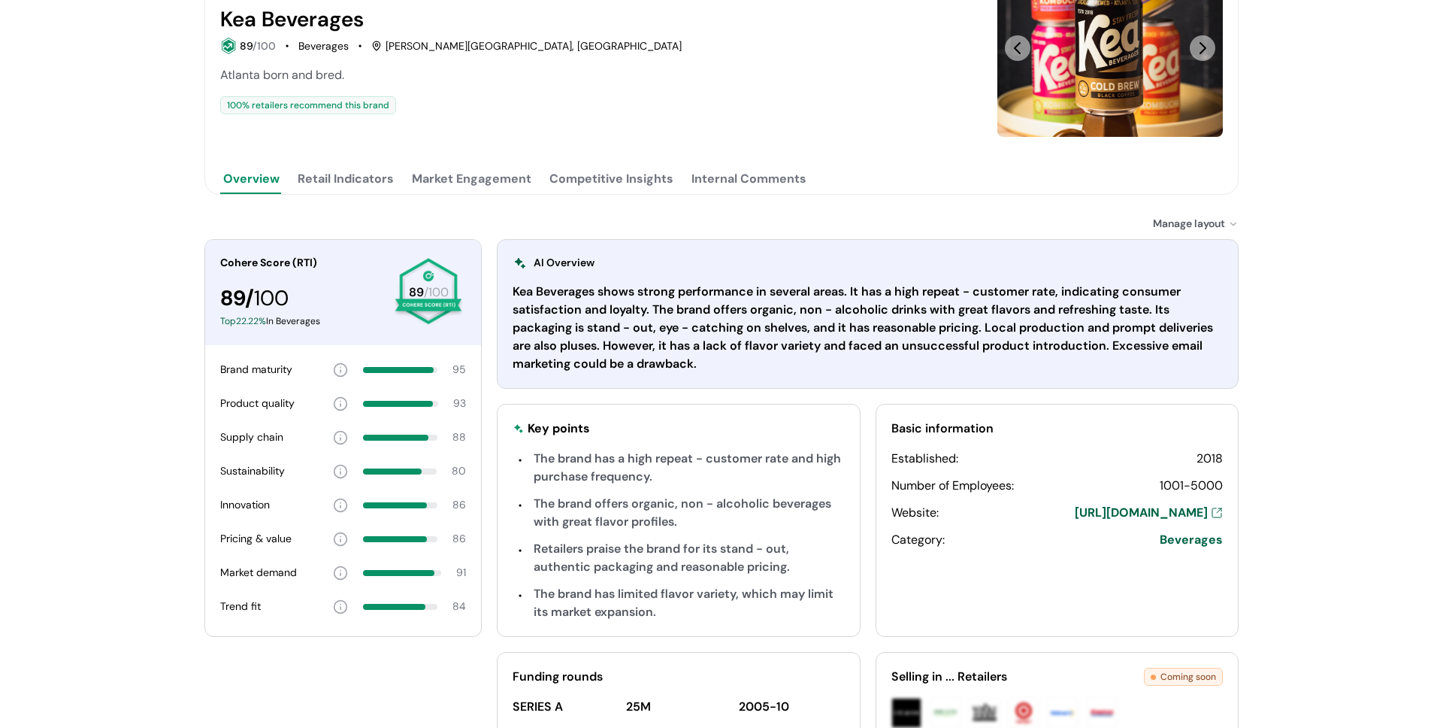
click at [352, 194] on div "Official page [PERSON_NAME] 89 /100 Beverages [PERSON_NAME][GEOGRAPHIC_DATA], […" at bounding box center [721, 25] width 1034 height 339
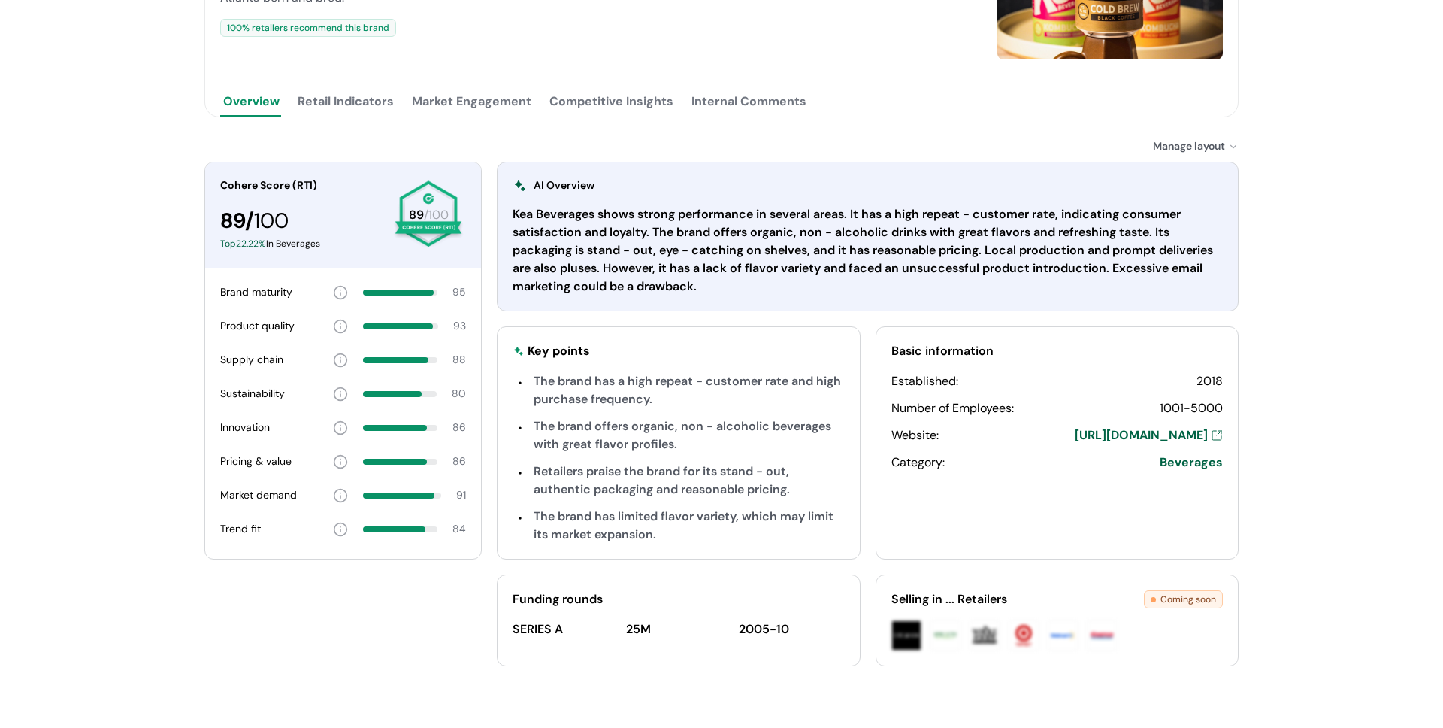
scroll to position [299, 0]
click at [323, 98] on button "Retail Indicators" at bounding box center [346, 102] width 102 height 30
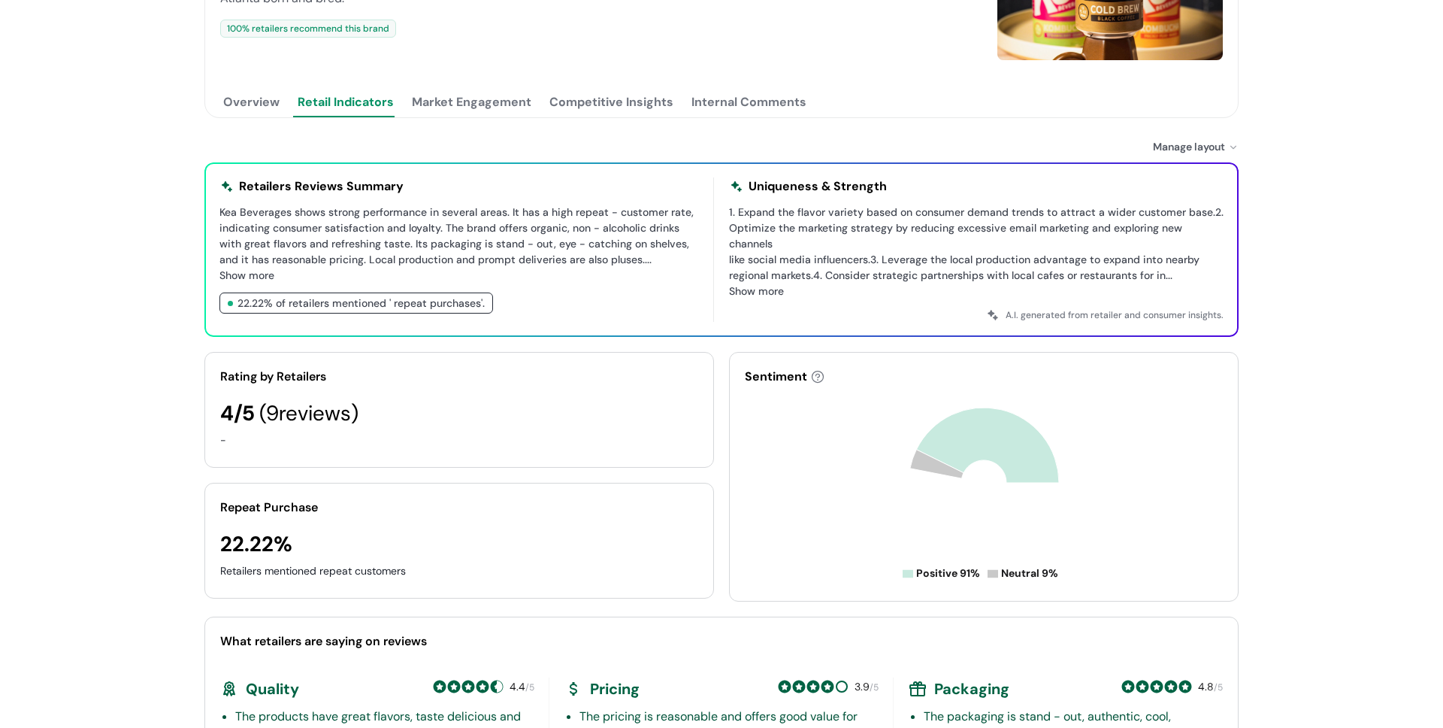
click at [221, 115] on button "Overview" at bounding box center [251, 102] width 62 height 30
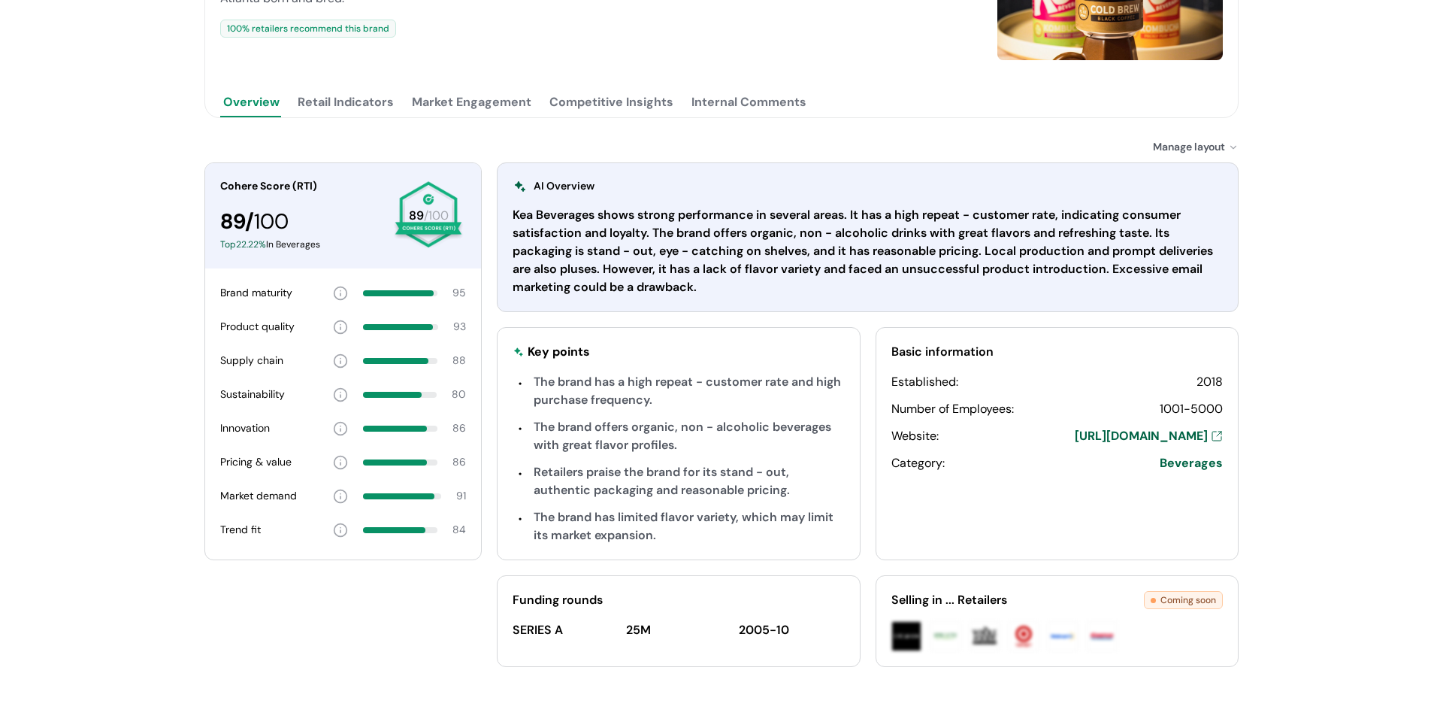
click at [471, 107] on button "Market Engagement" at bounding box center [472, 102] width 126 height 30
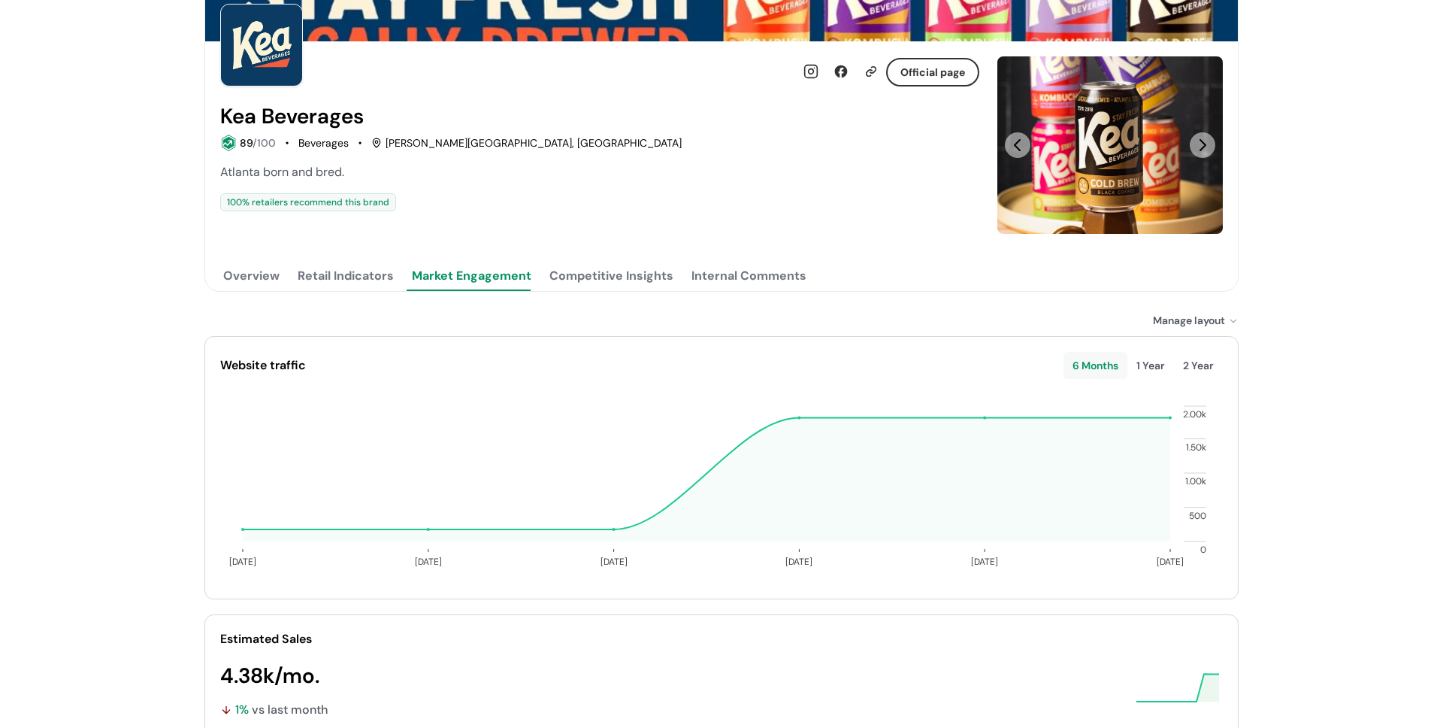
scroll to position [150, 0]
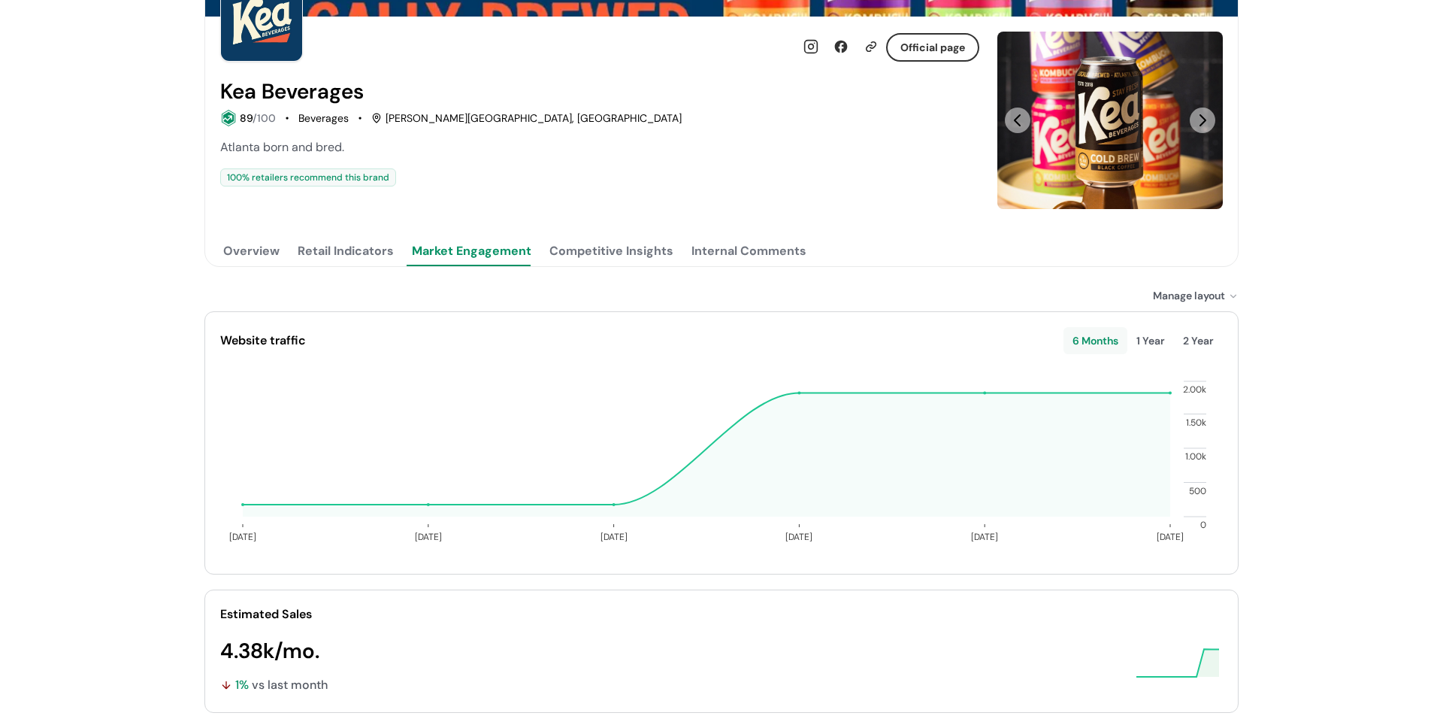
click at [581, 259] on button "Competitive Insights" at bounding box center [612, 251] width 130 height 30
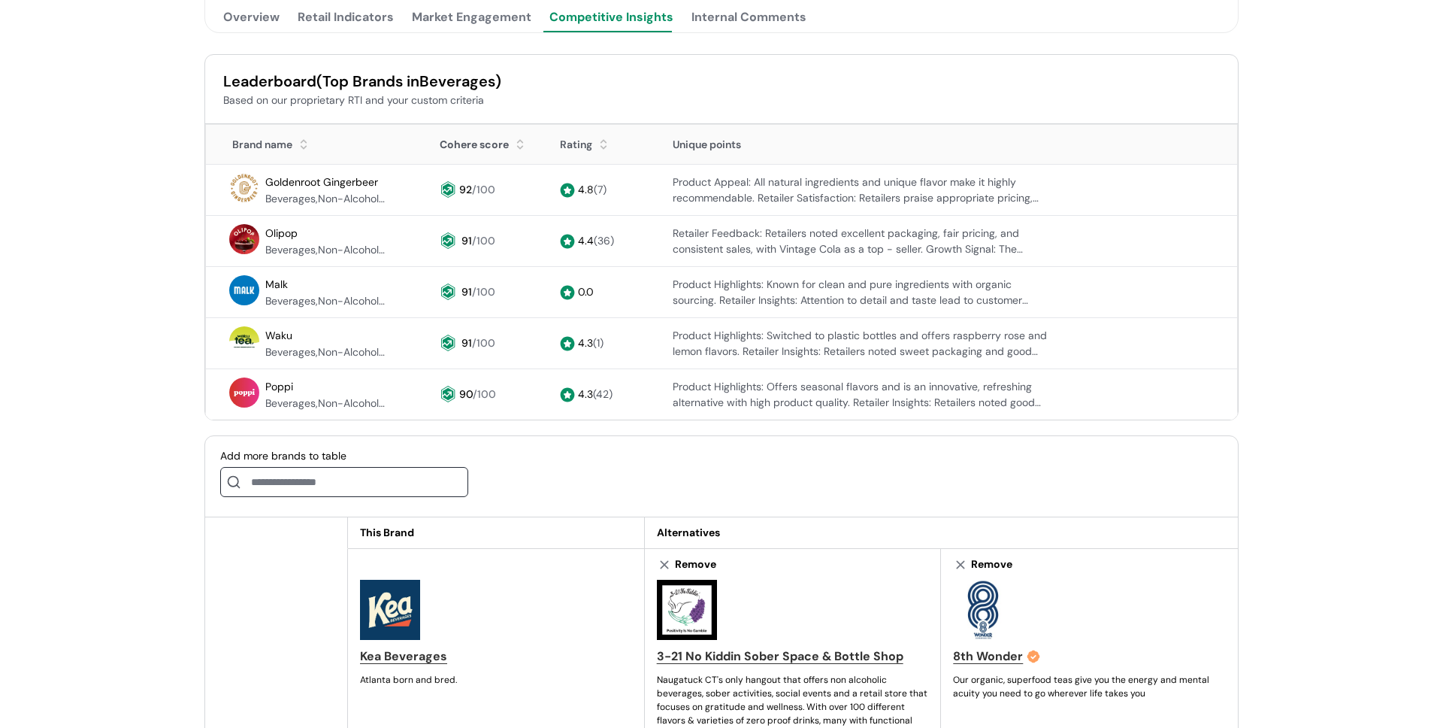
scroll to position [229, 0]
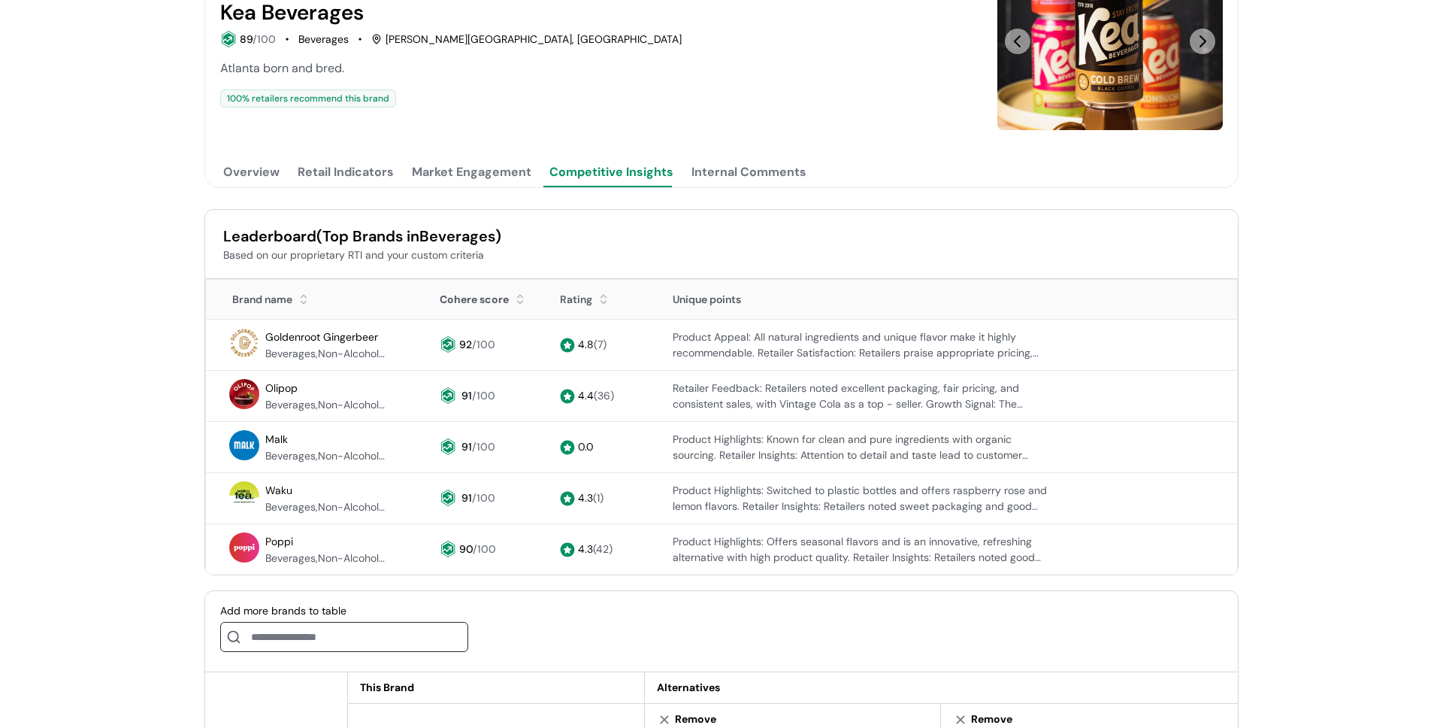
click at [732, 177] on div "Internal Comments" at bounding box center [749, 172] width 115 height 18
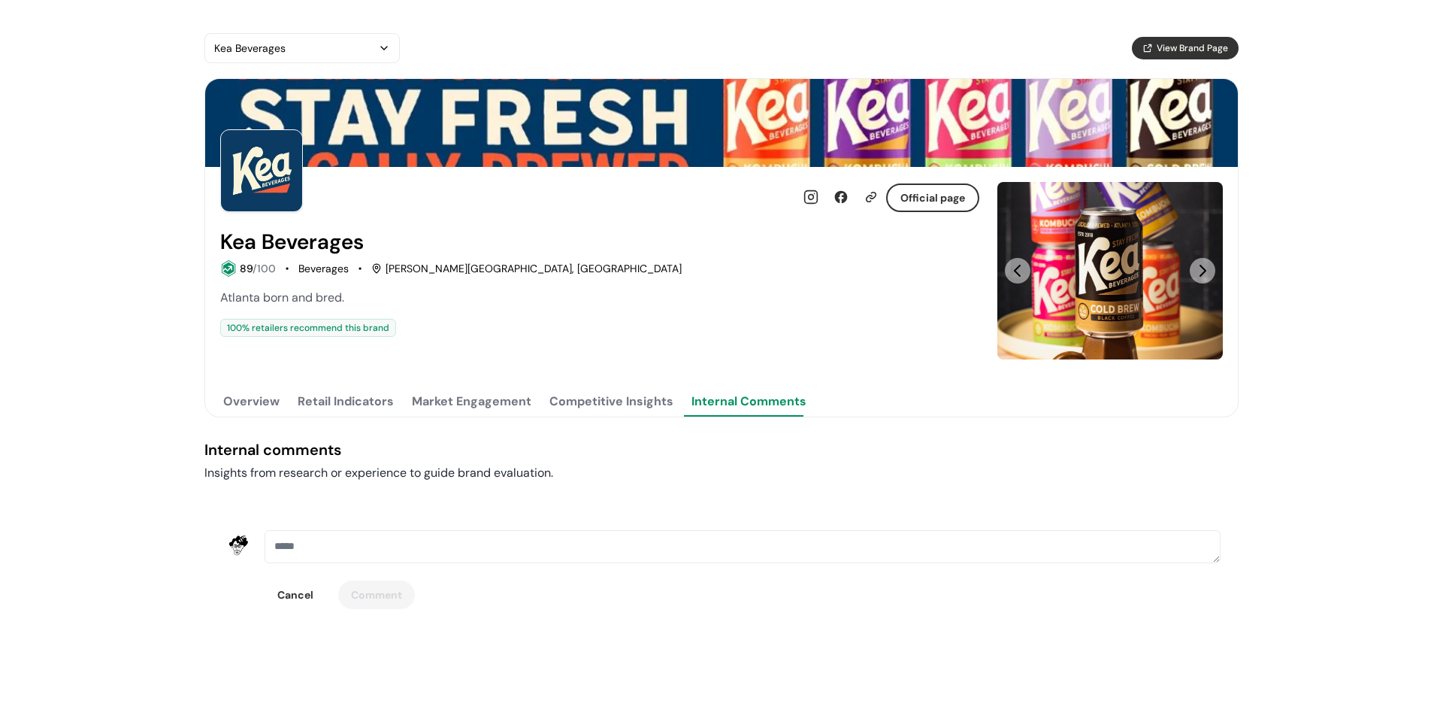
scroll to position [0, 0]
drag, startPoint x: 359, startPoint y: 407, endPoint x: 299, endPoint y: 410, distance: 59.5
click at [358, 406] on button "Retail Indicators" at bounding box center [346, 401] width 102 height 30
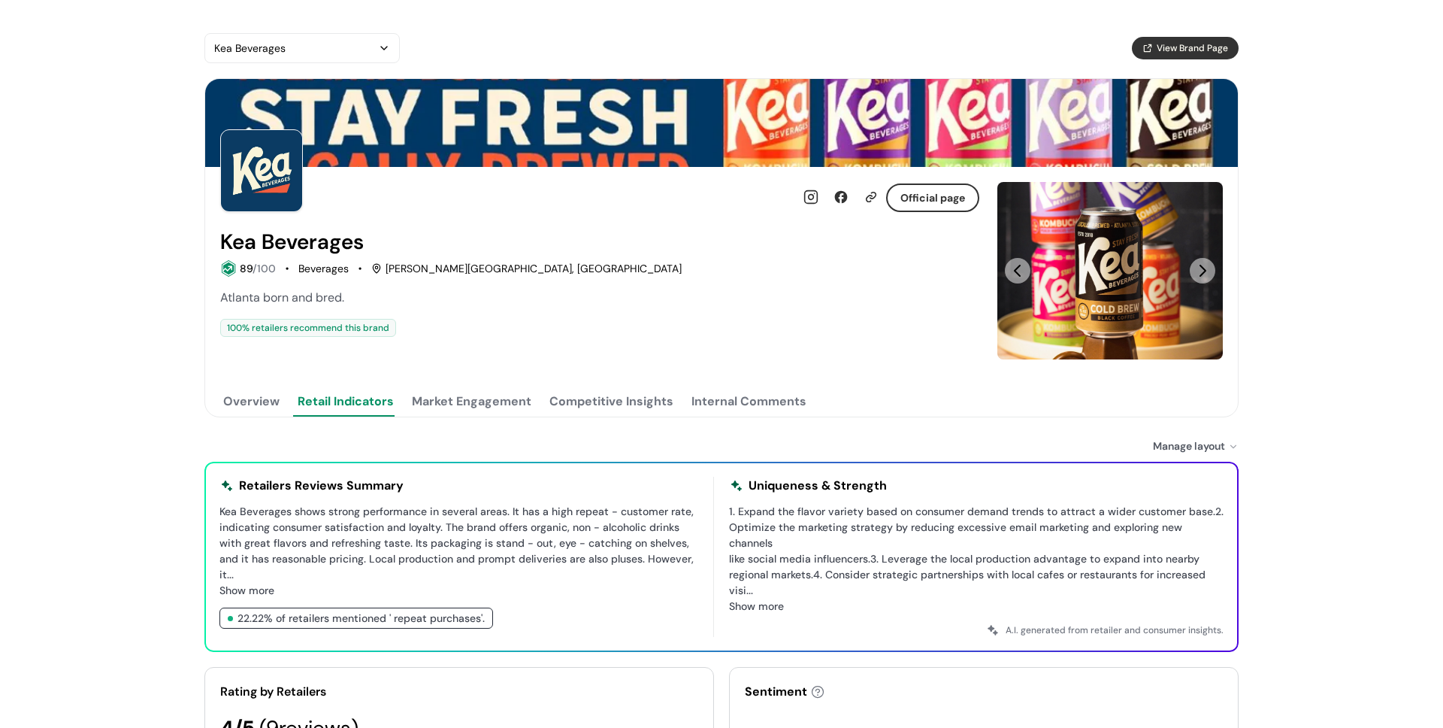
click at [243, 407] on button "Overview" at bounding box center [251, 401] width 62 height 30
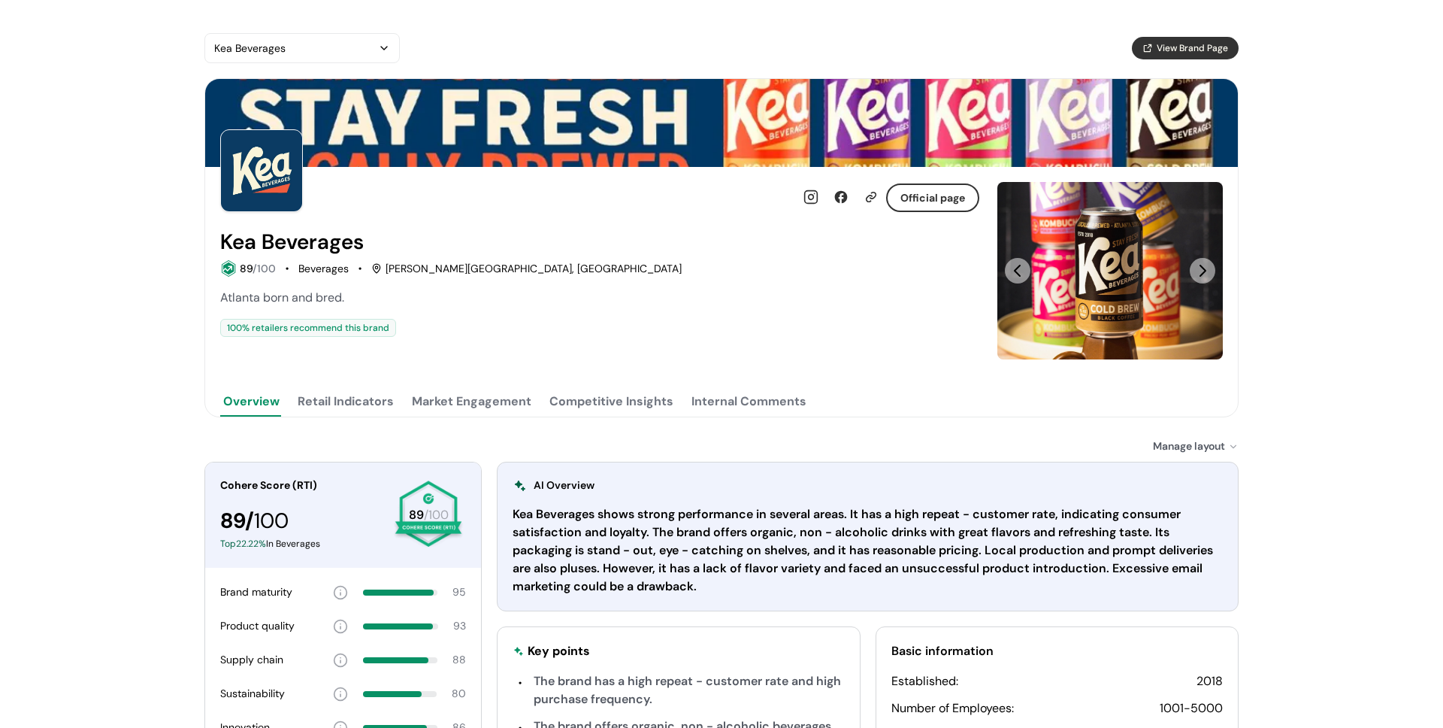
click at [1183, 47] on span "View Brand Page" at bounding box center [1192, 48] width 71 height 14
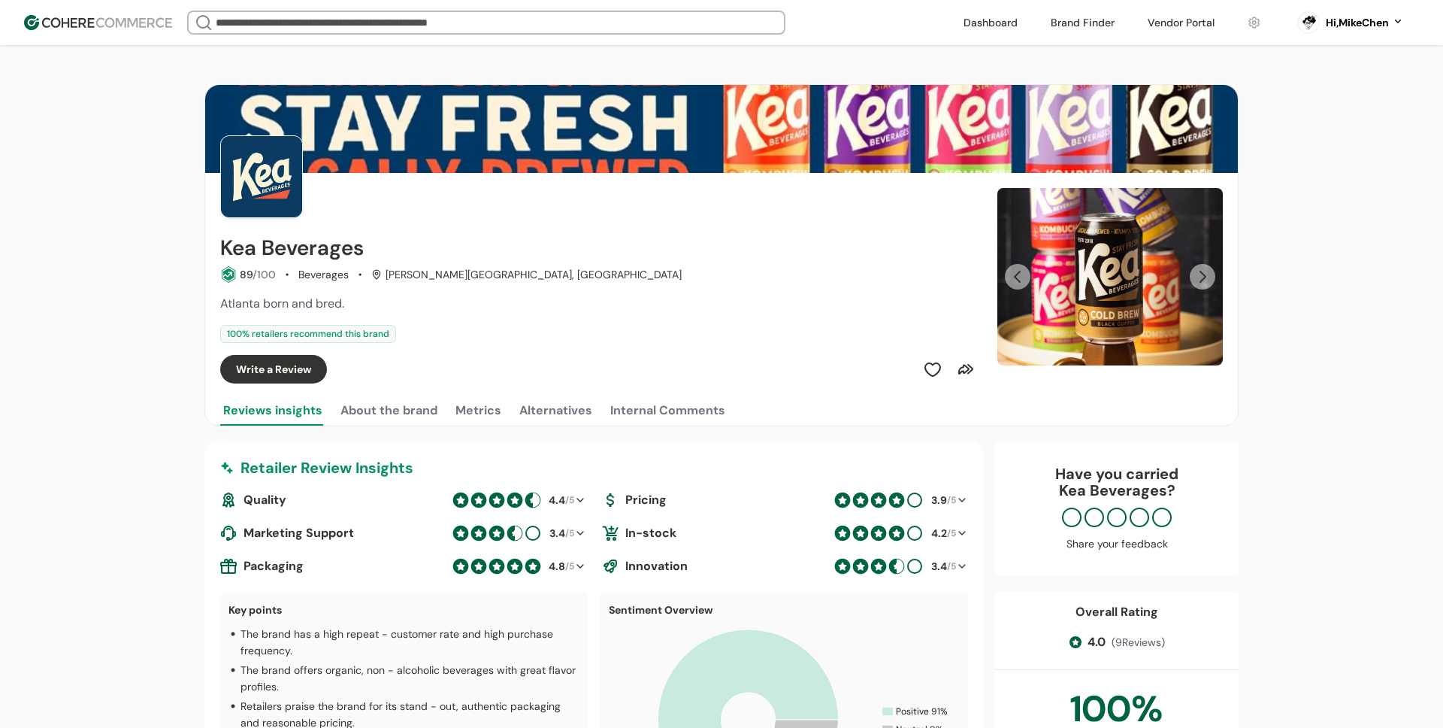
click at [363, 408] on button "About the brand" at bounding box center [389, 410] width 103 height 30
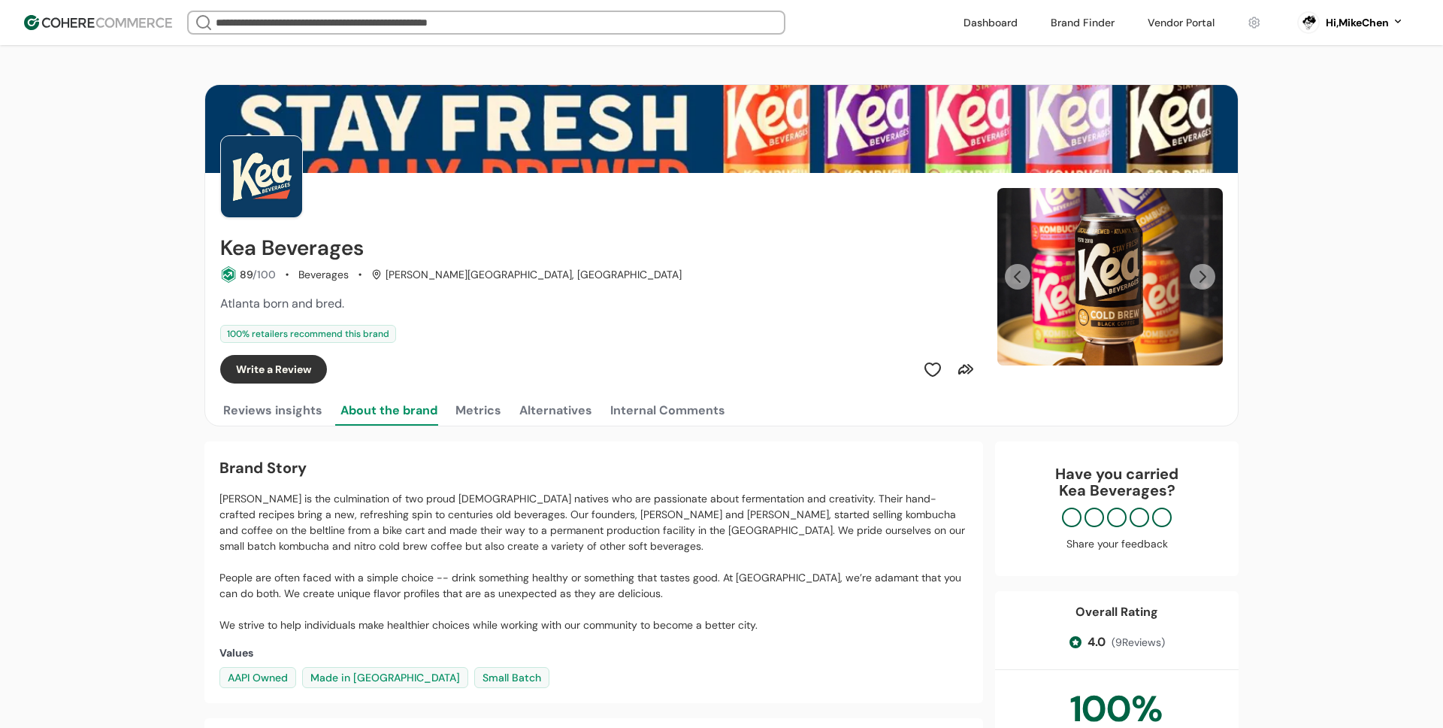
click at [471, 411] on button "Metrics" at bounding box center [479, 410] width 52 height 30
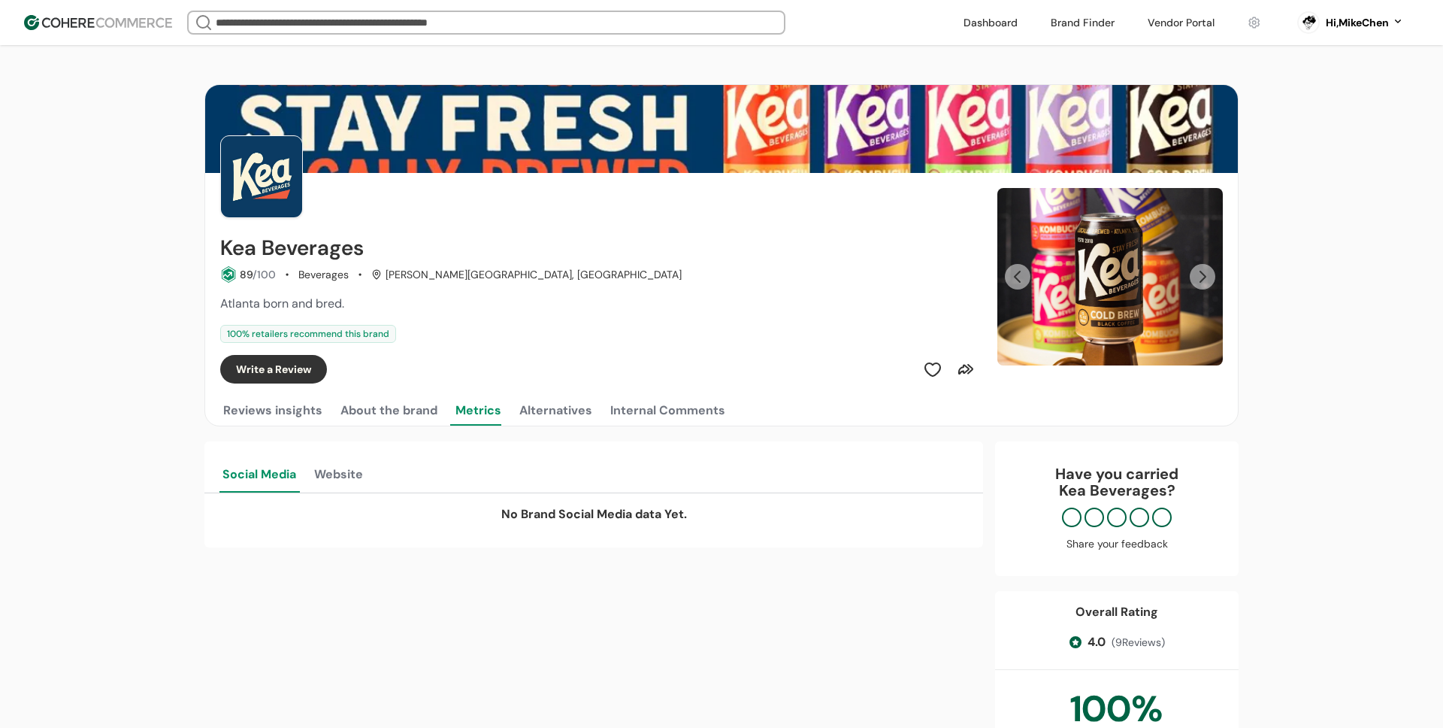
click at [557, 410] on button "Alternatives" at bounding box center [555, 410] width 79 height 30
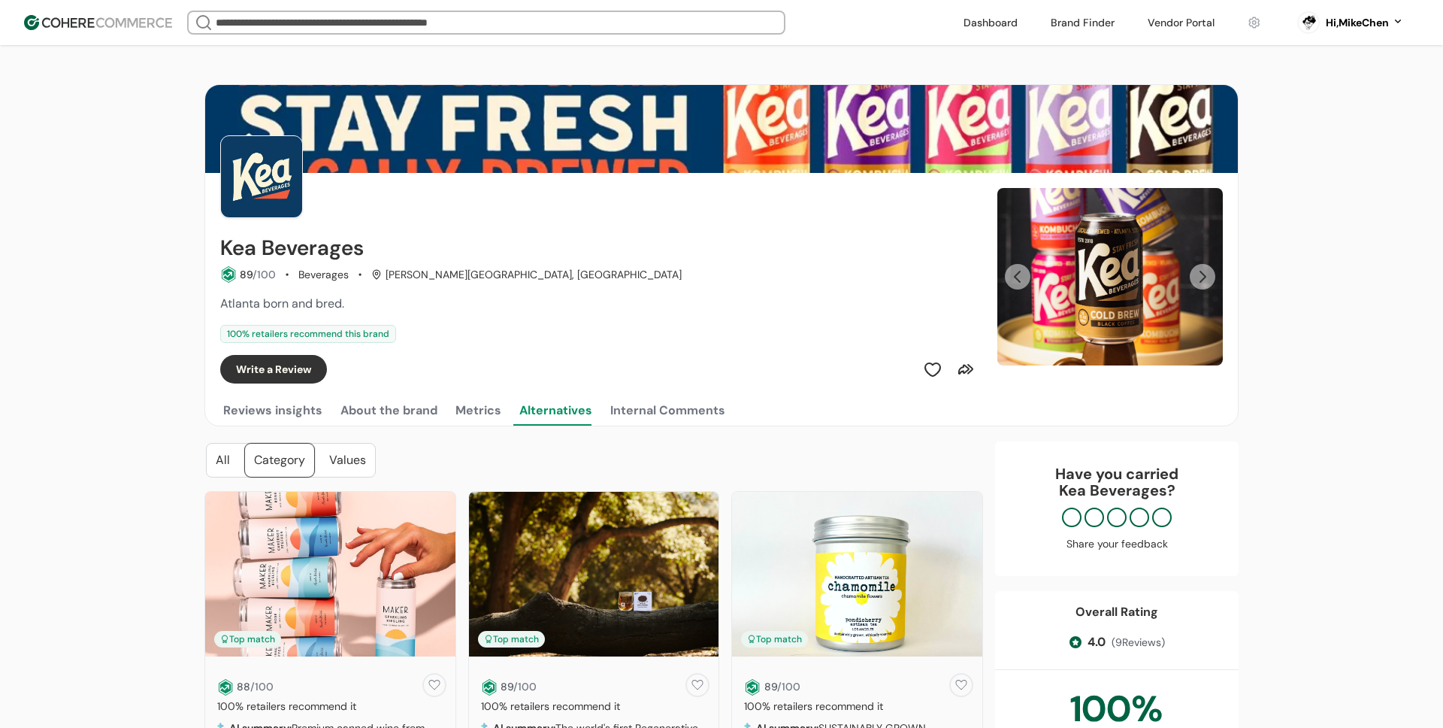
click at [650, 416] on div "Internal Comments" at bounding box center [667, 410] width 115 height 18
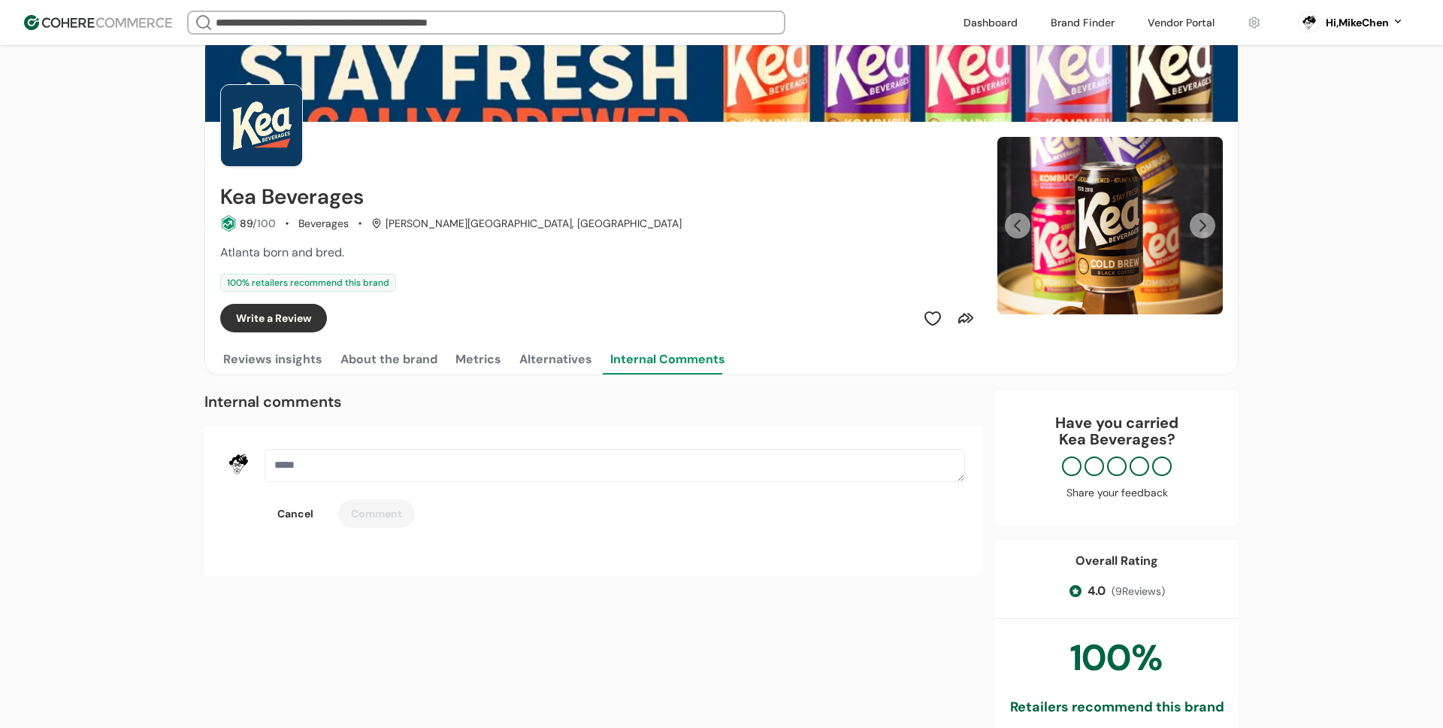
scroll to position [68, 0]
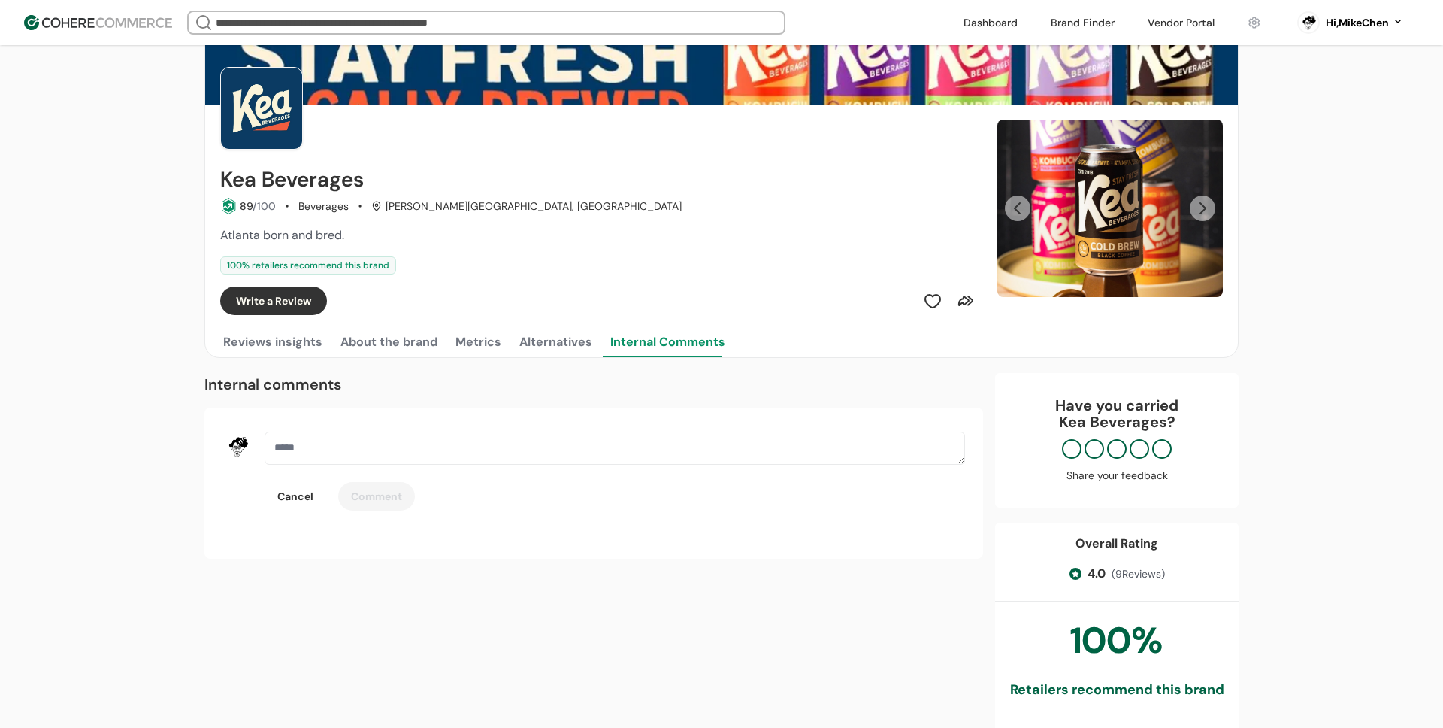
click at [326, 345] on div "Reviews insights About the brand Metrics Alternatives Internal Comments" at bounding box center [721, 342] width 1003 height 30
click at [286, 347] on button "Reviews insights" at bounding box center [272, 342] width 105 height 30
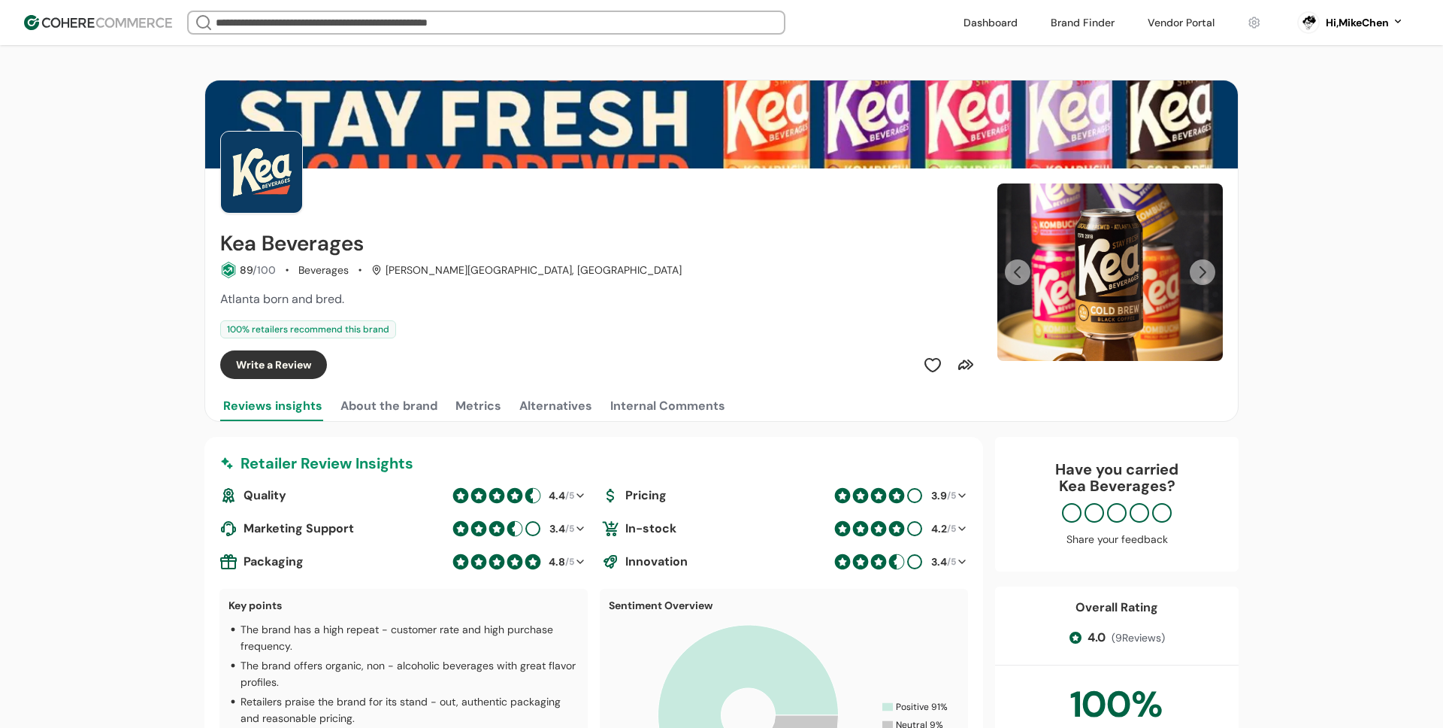
scroll to position [0, 0]
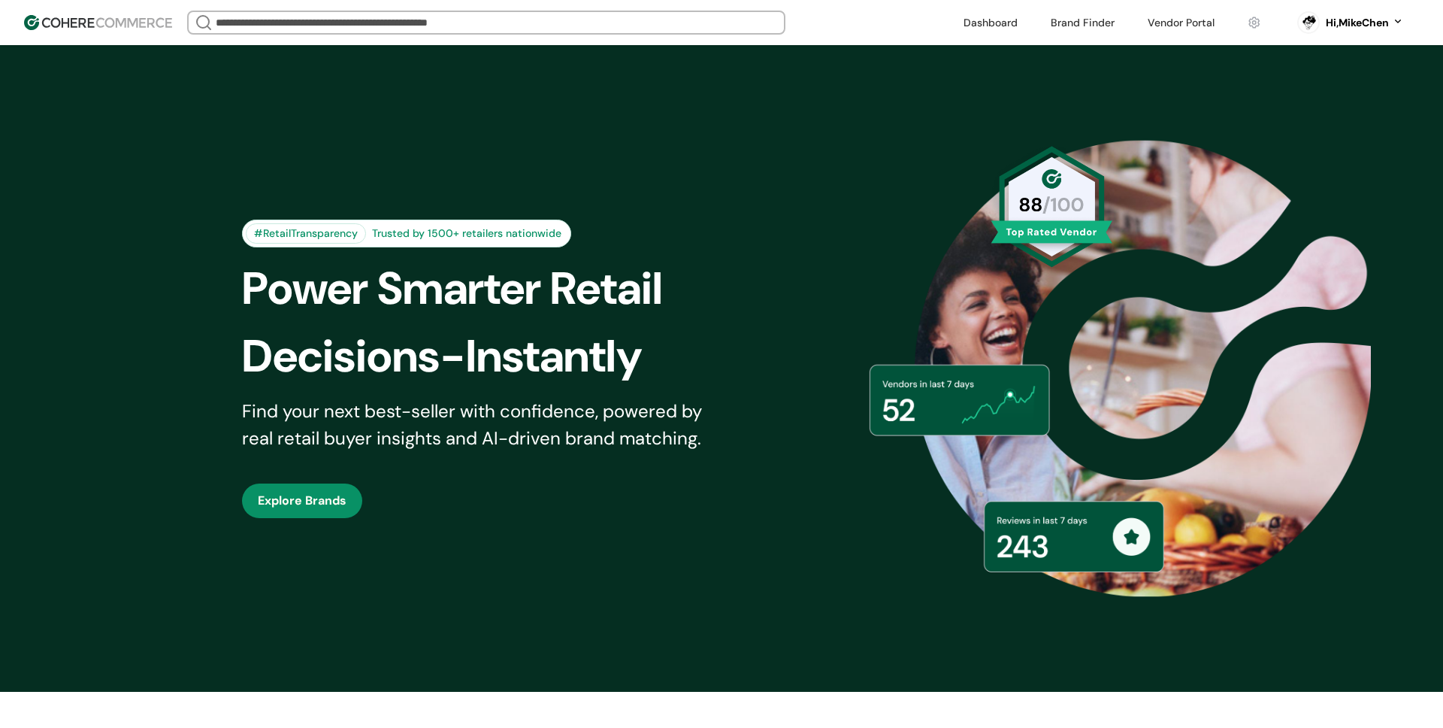
click at [1102, 26] on link at bounding box center [1083, 22] width 82 height 23
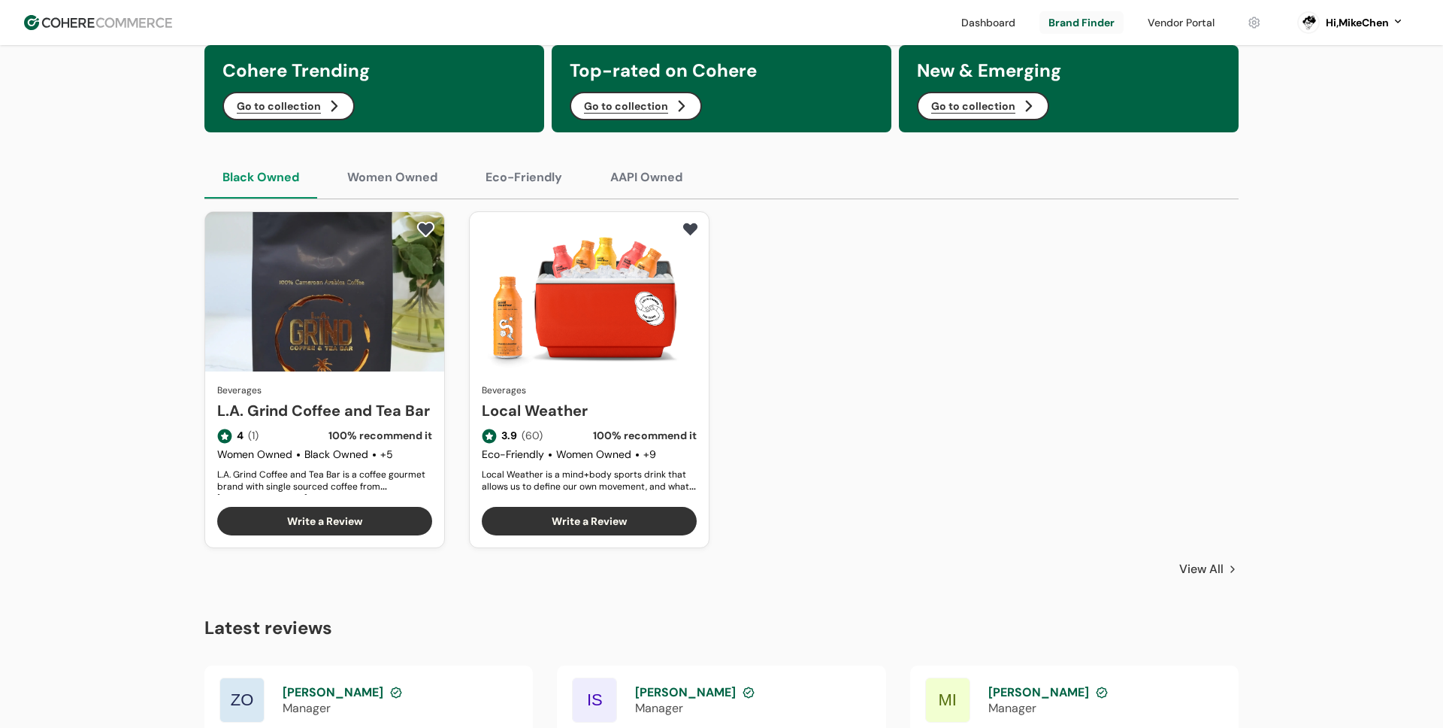
scroll to position [853, 0]
